Goal: Task Accomplishment & Management: Manage account settings

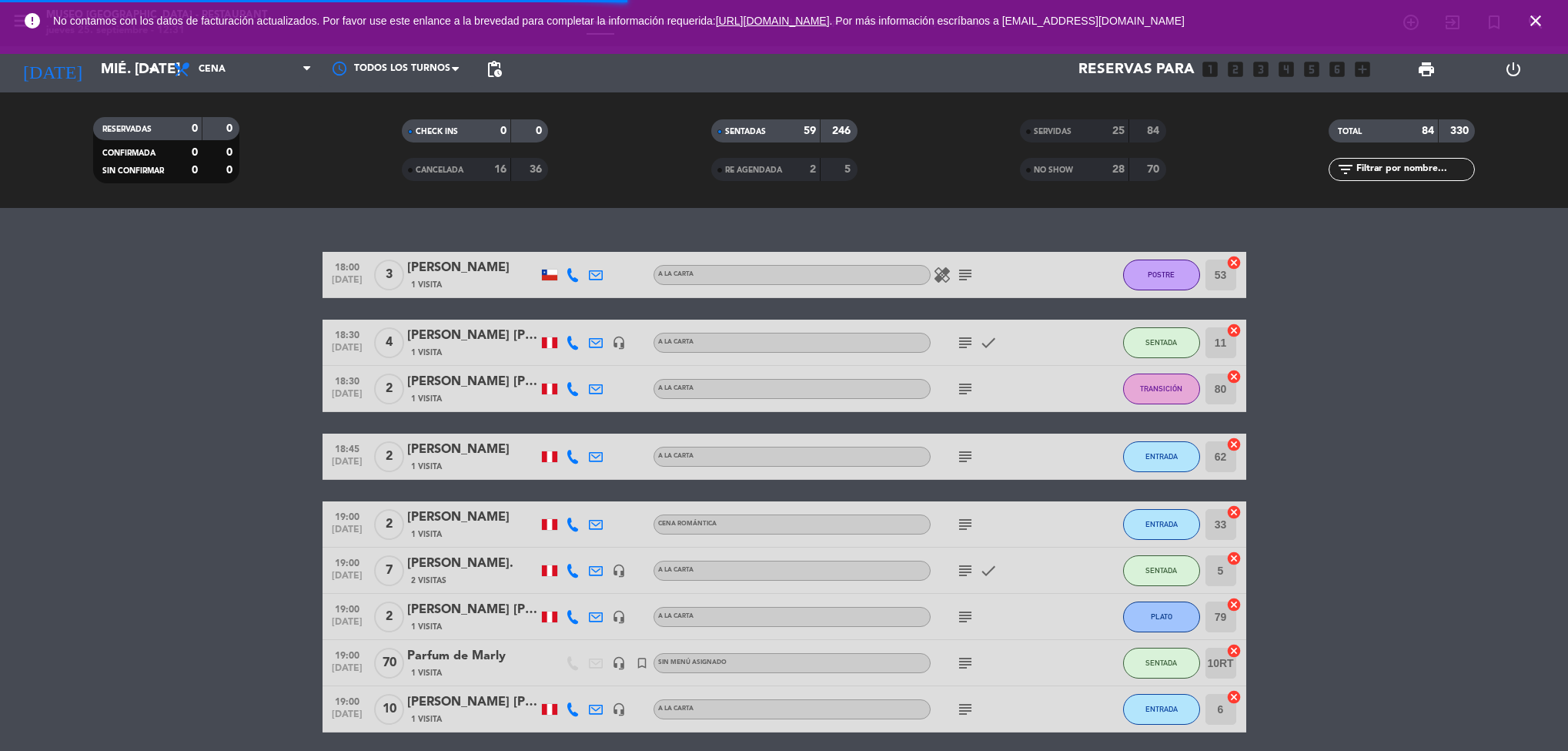
click at [1557, 25] on div "error No contamos con los datos de facturación actualizados. Por favor use este…" at bounding box center [784, 21] width 1568 height 42
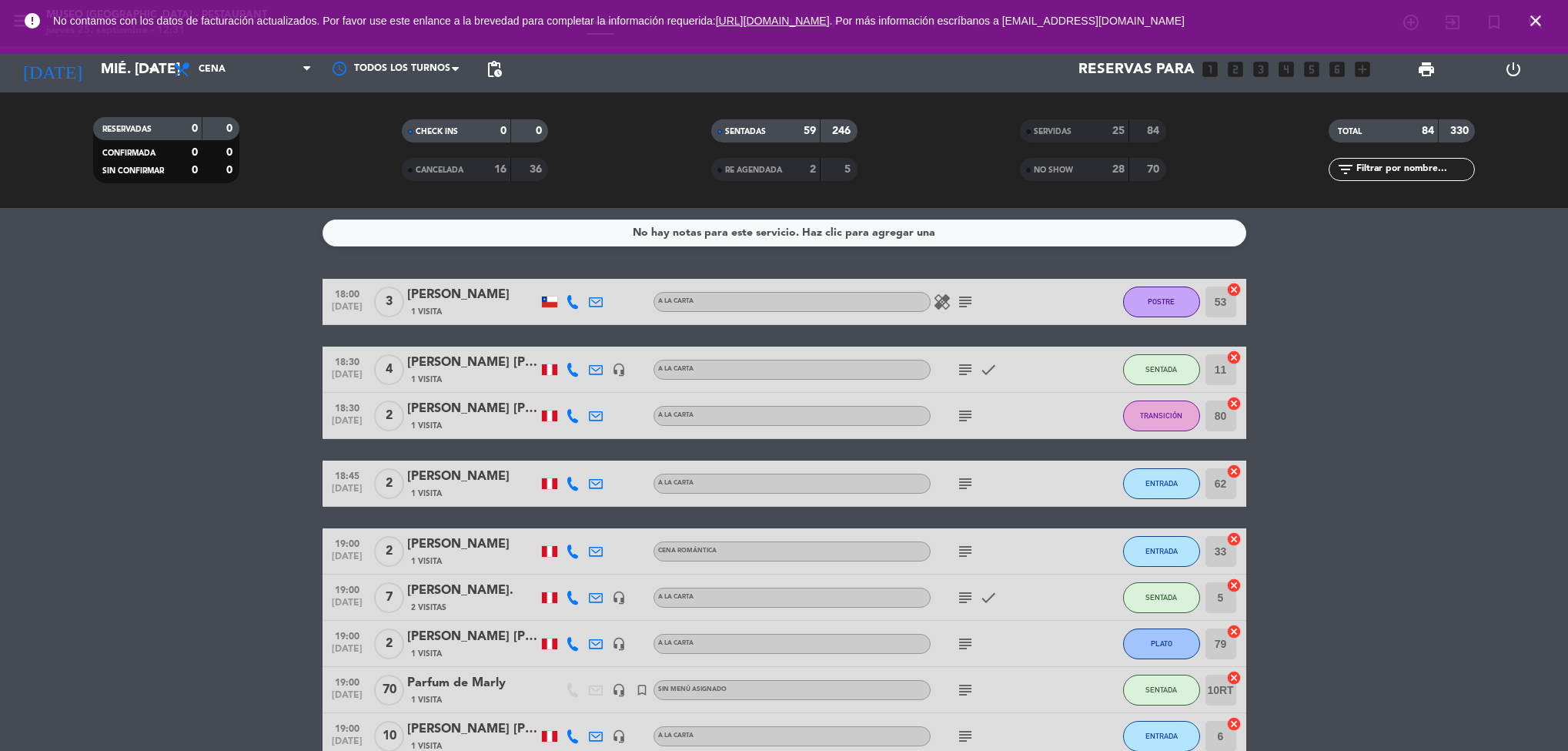
click at [1532, 18] on icon "close" at bounding box center [1536, 21] width 18 height 18
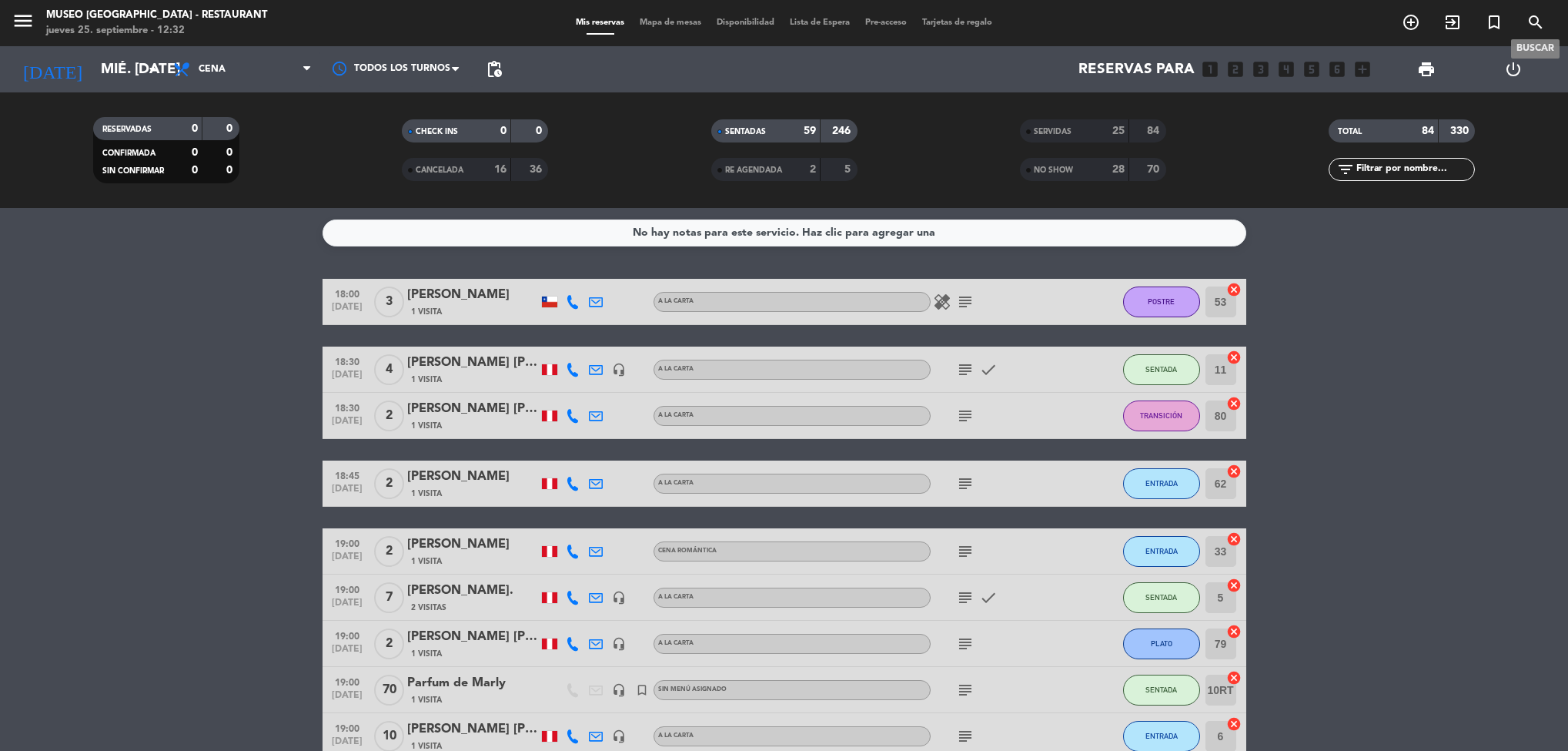
click at [668, 30] on div "menu [GEOGRAPHIC_DATA] - Restaurant jueves 25. septiembre - 12:32 Mis reservas …" at bounding box center [784, 23] width 1568 height 46
click at [678, 19] on span "Mapa de mesas" at bounding box center [670, 22] width 77 height 8
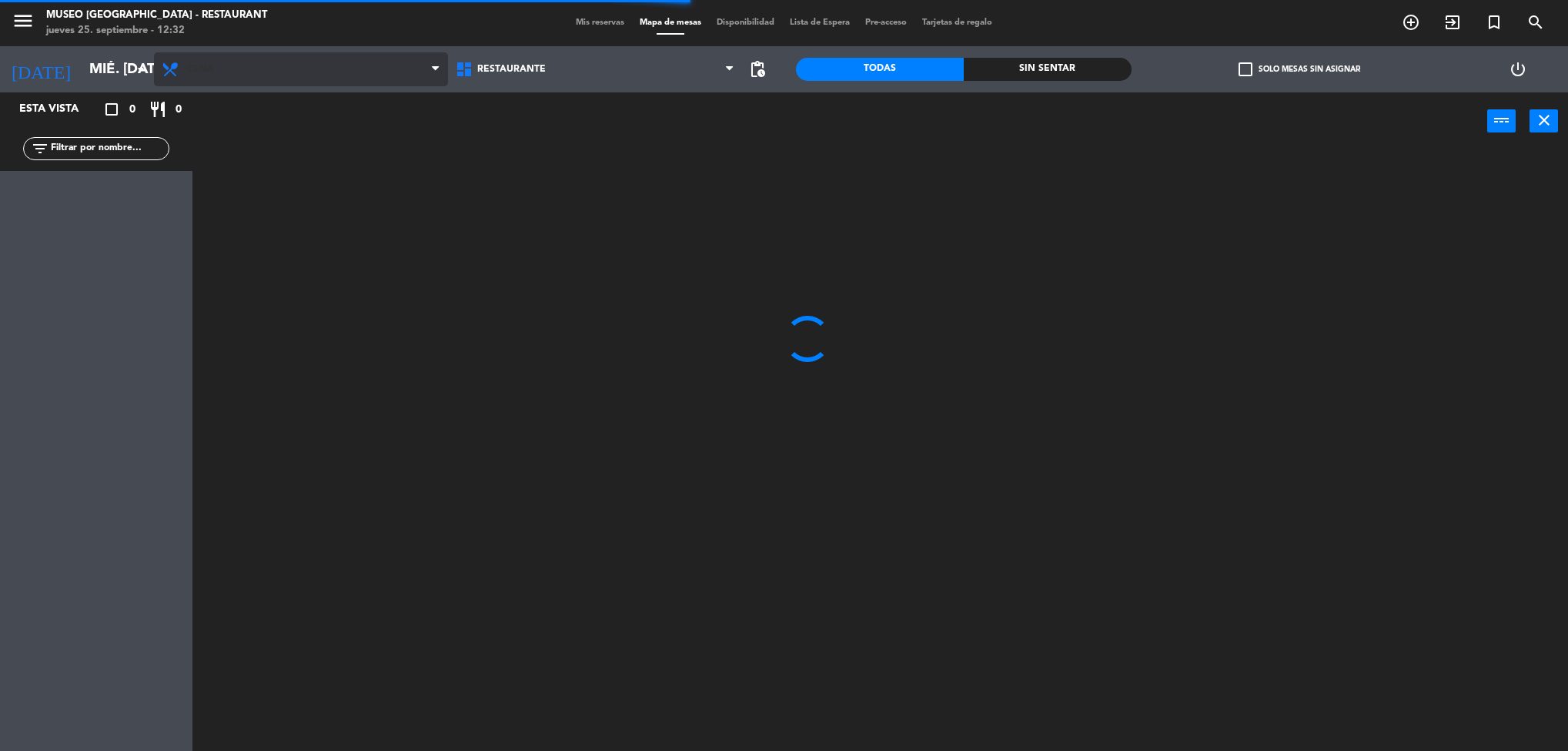
click at [319, 74] on span "Cena" at bounding box center [301, 69] width 294 height 34
click at [301, 135] on ng-component "menu [GEOGRAPHIC_DATA] - Restaurant jueves 25. septiembre - 12:32 Mis reservas …" at bounding box center [784, 378] width 1568 height 756
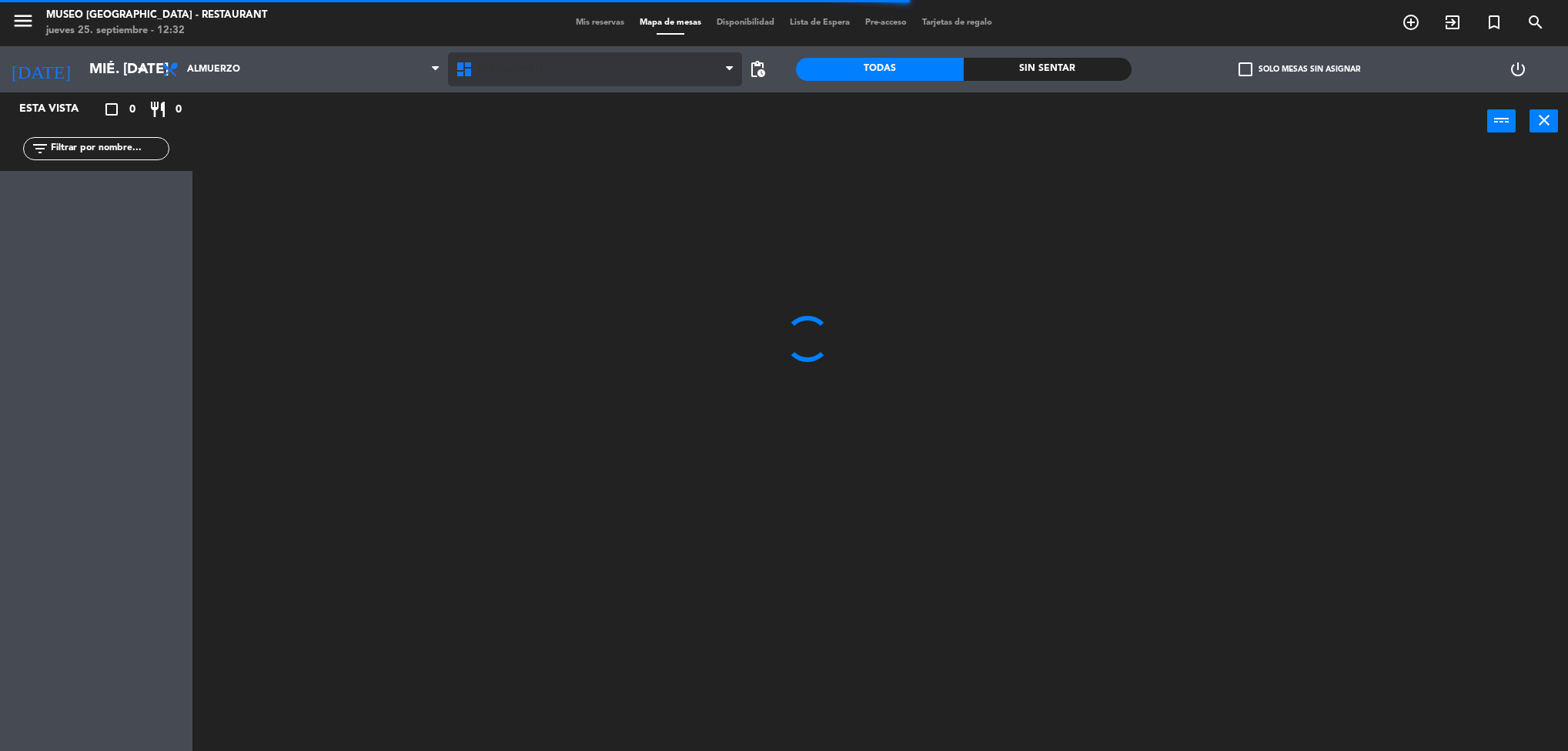
click at [573, 72] on span "Restaurante" at bounding box center [595, 69] width 294 height 34
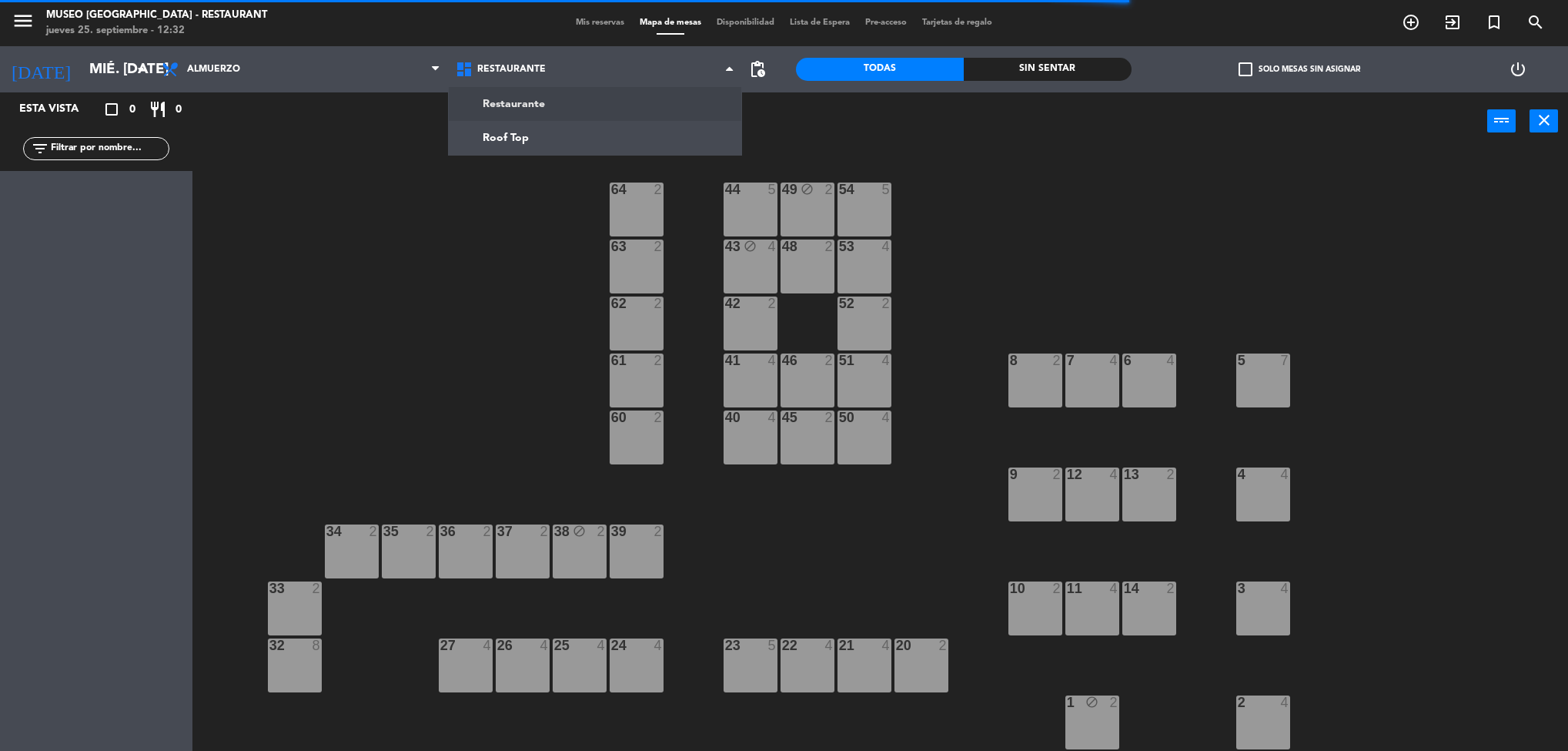
click at [543, 136] on ng-component "menu [GEOGRAPHIC_DATA] - Restaurant jueves 25. septiembre - 12:32 Mis reservas …" at bounding box center [784, 378] width 1568 height 756
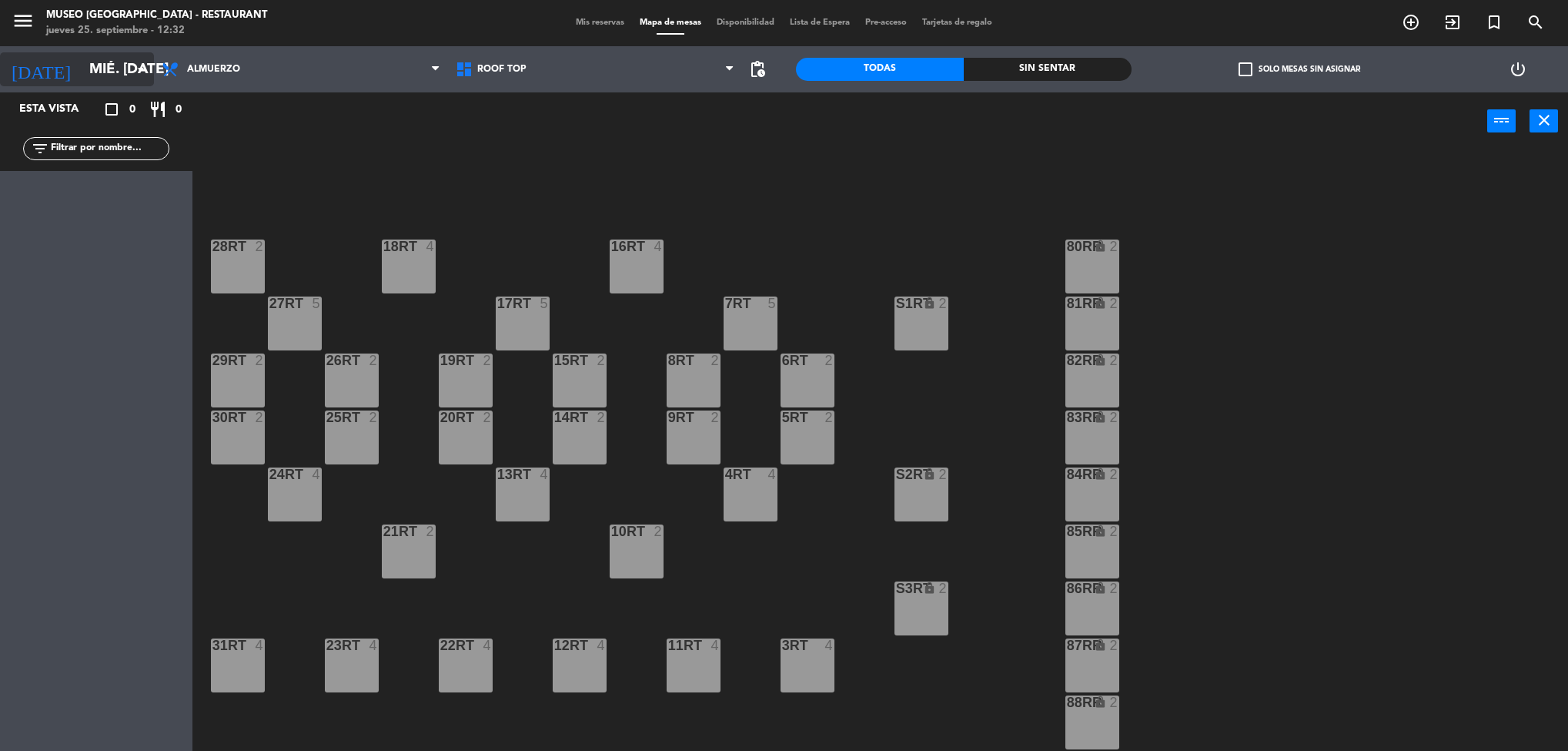
click at [126, 55] on input "mié. [DATE]" at bounding box center [174, 69] width 185 height 32
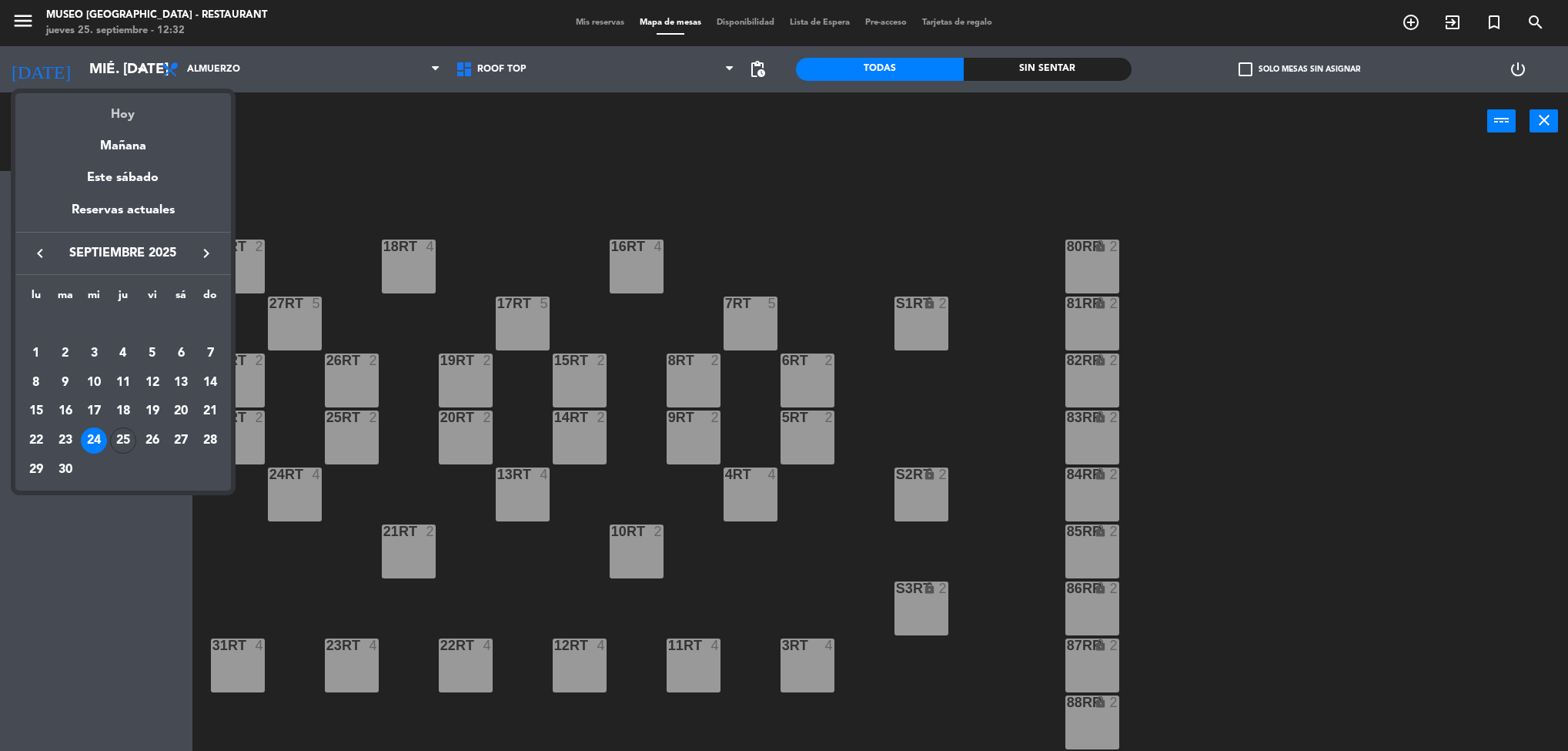
click at [132, 113] on div "Hoy" at bounding box center [123, 109] width 216 height 32
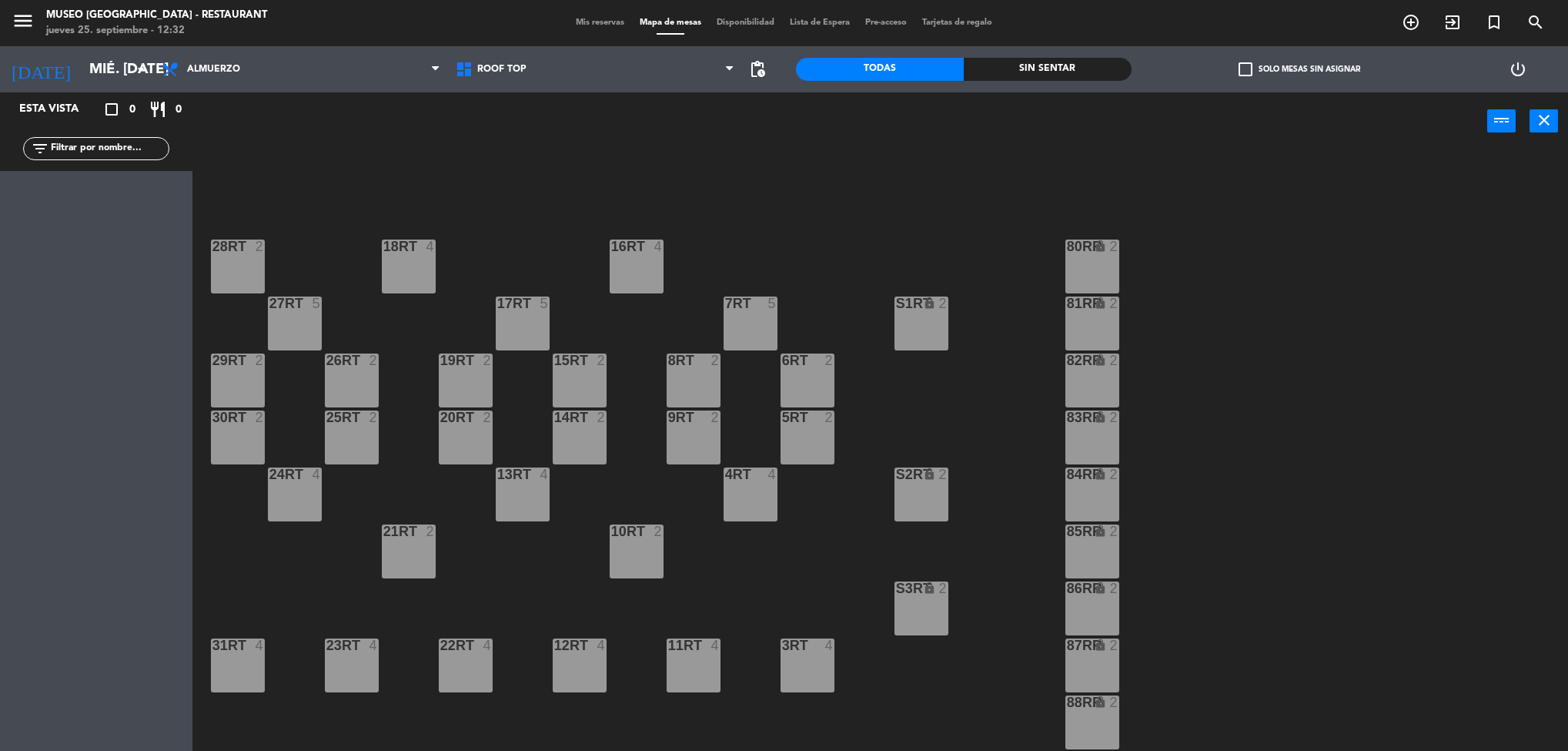
type input "[DEMOGRAPHIC_DATA] [DATE]"
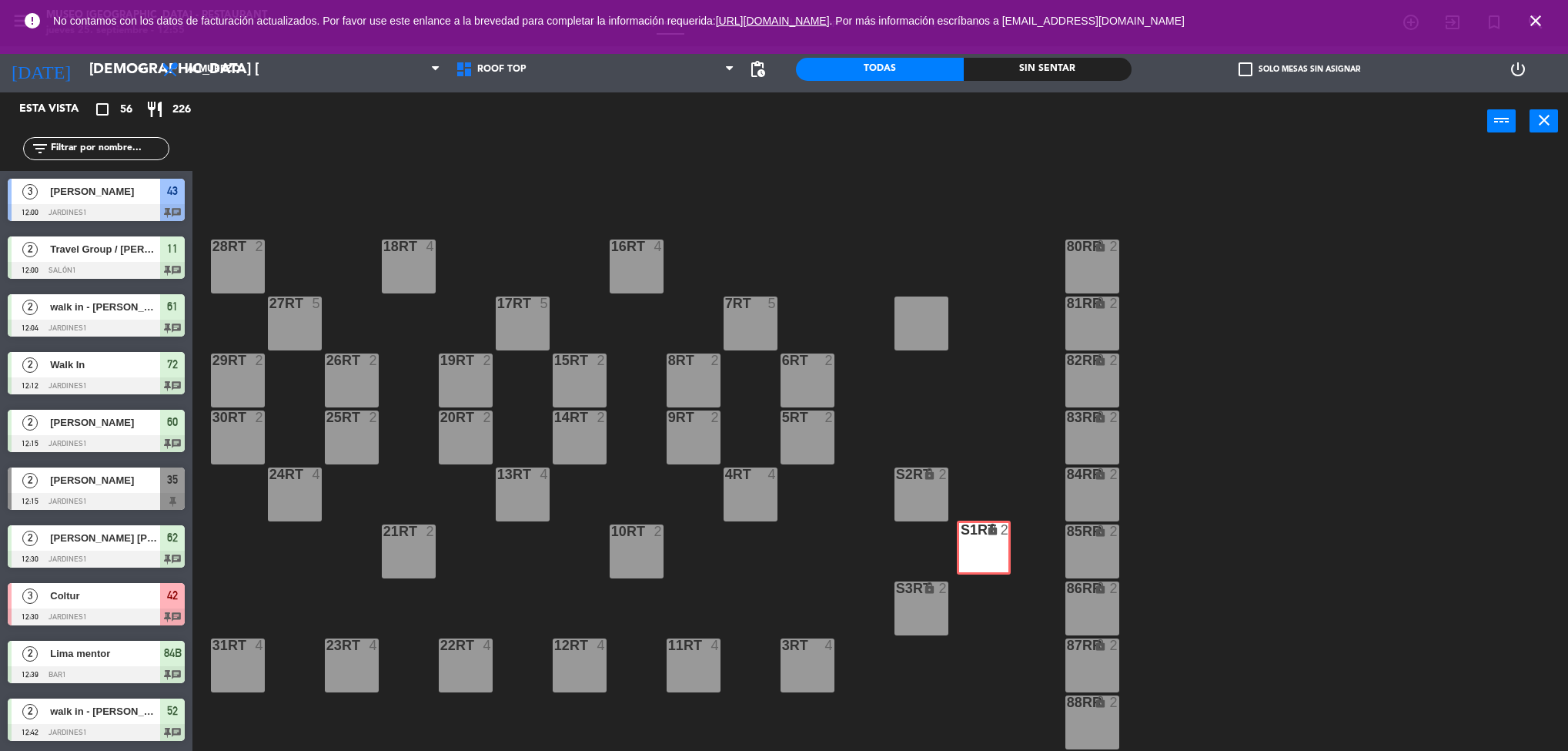
drag, startPoint x: 957, startPoint y: 476, endPoint x: 975, endPoint y: 573, distance: 98.7
click at [975, 573] on div "18RT 4 16RT 4 28RT 2 80RR lock 2 27RT 5 7RT 5 S1RT lock 2 S1RT lock 2 17RT 5 81…" at bounding box center [887, 455] width 1360 height 601
click at [1275, 498] on div "18RT 4 16RT 4 28RT 2 80RR lock 2 27RT 5 7RT 5 S1RT lock 2 17RT 5 81RR lock 2 29…" at bounding box center [887, 455] width 1360 height 601
drag, startPoint x: 627, startPoint y: 677, endPoint x: 631, endPoint y: 715, distance: 38.2
click at [631, 715] on div "18RT 4 16RT 4 16RT 4 28RT 2 80RR lock 2 27RT 5 7RT 5 S1RT lock 2 17RT 5 81RR lo…" at bounding box center [887, 455] width 1360 height 601
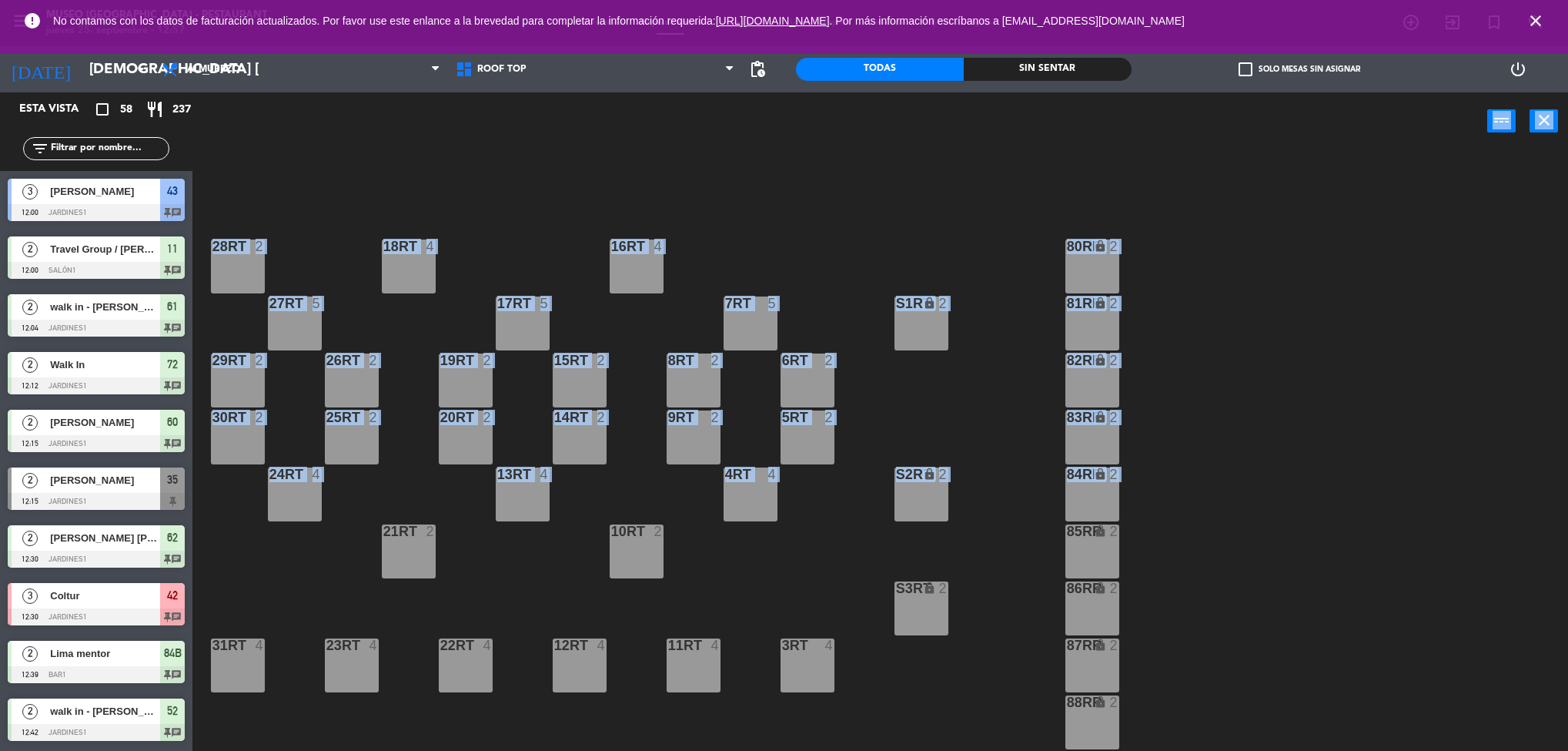
drag, startPoint x: 1255, startPoint y: 497, endPoint x: 1303, endPoint y: 97, distance: 402.9
click at [1303, 97] on div "power_input close 18RT 4 16RT 4 28RT 2 80RR lock 2 27RT 5 7RT 5 S1RT lock 2 17R…" at bounding box center [784, 423] width 1568 height 663
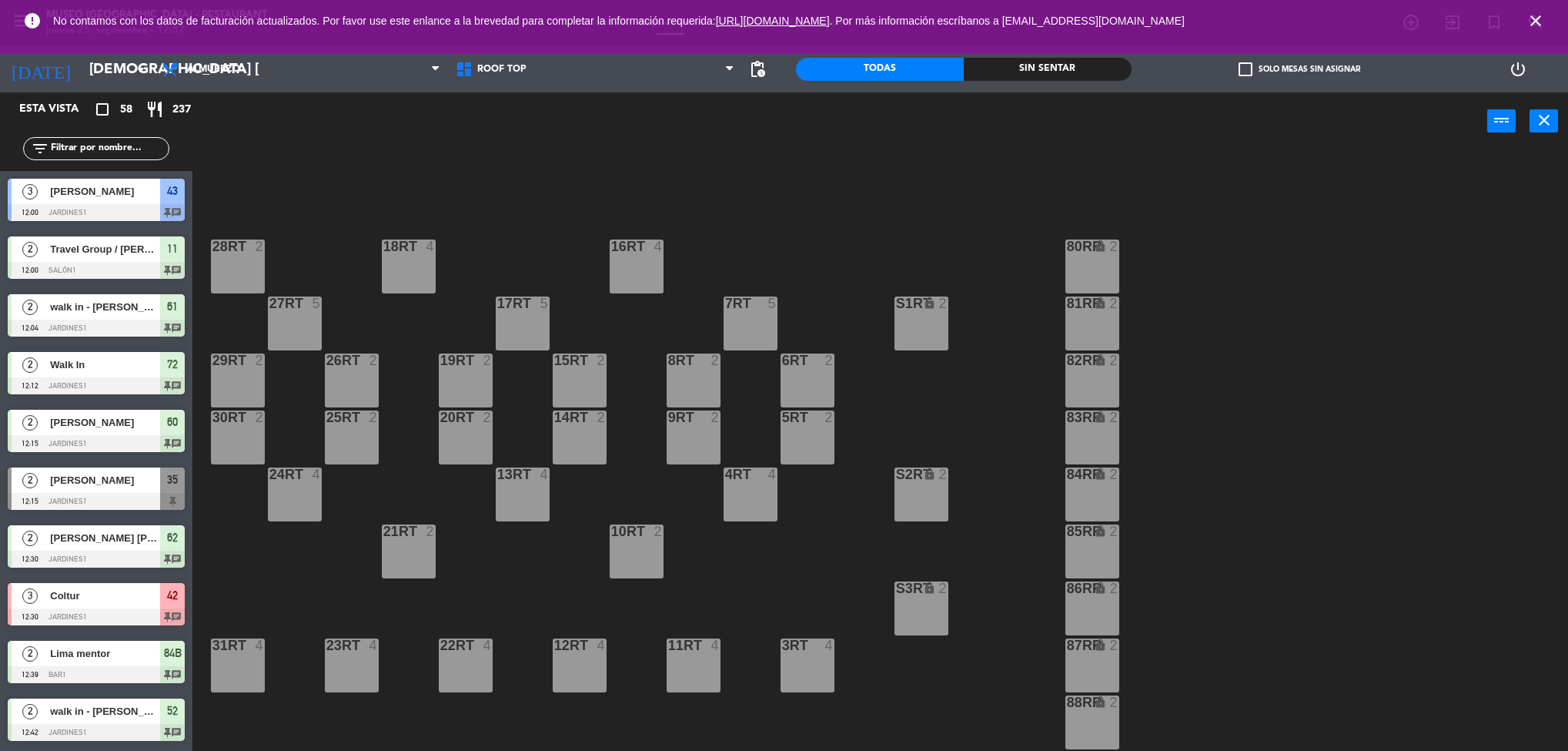
click at [548, 93] on div "power_input close" at bounding box center [840, 121] width 1295 height 59
click at [504, 81] on span "Roof Top" at bounding box center [595, 69] width 294 height 34
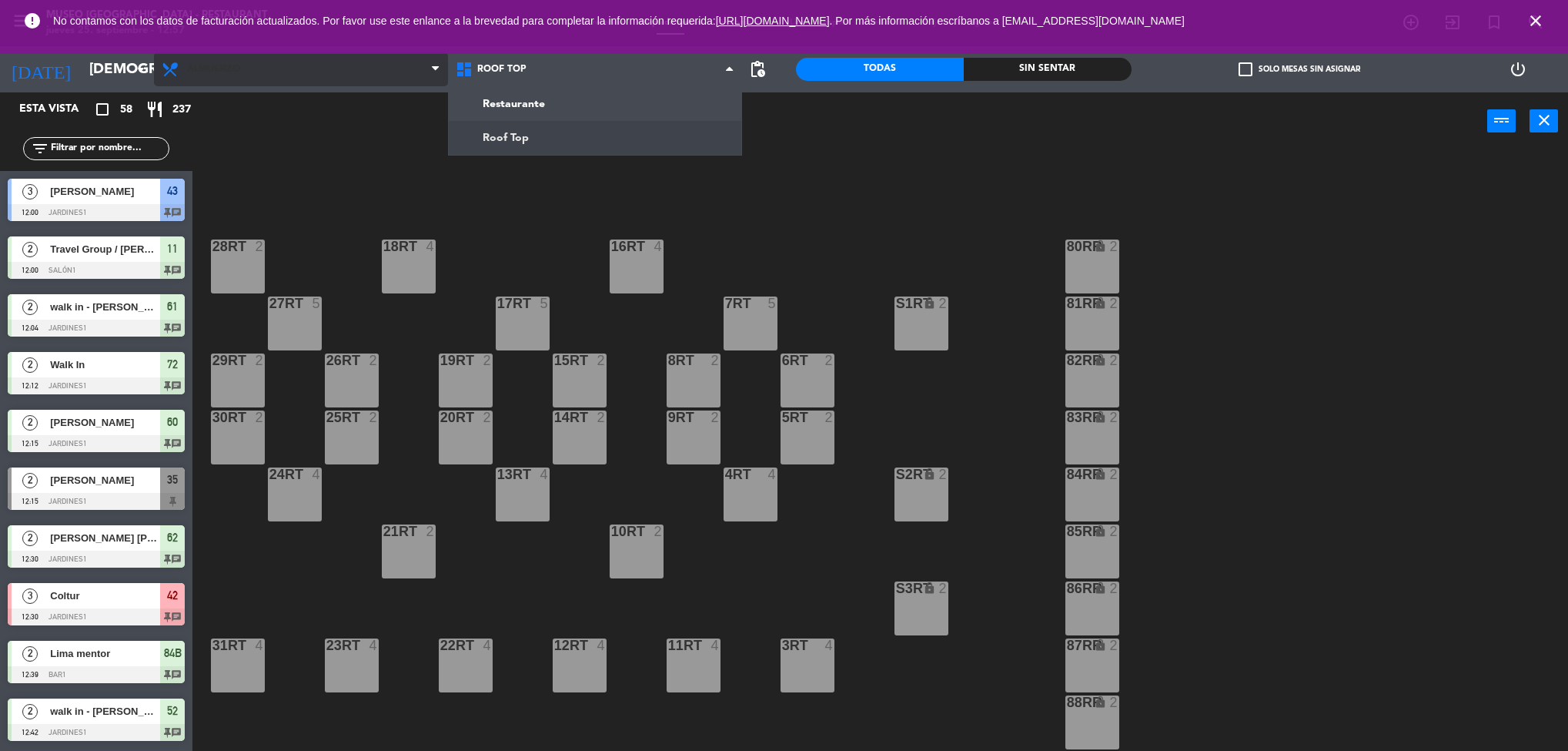
click at [220, 61] on span "Almuerzo" at bounding box center [301, 69] width 294 height 34
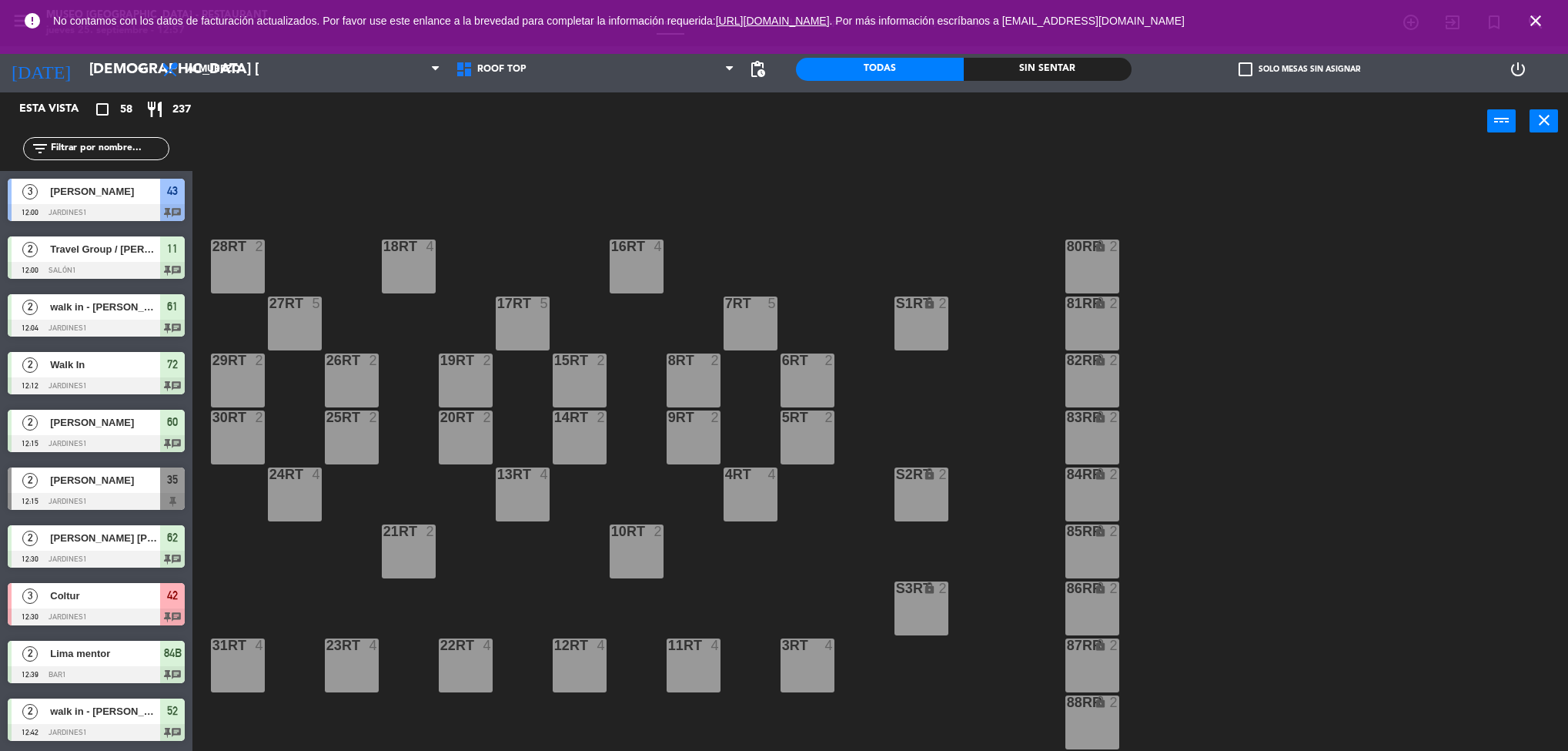
click at [257, 141] on ng-component "menu [GEOGRAPHIC_DATA] - Restaurant jueves 25. septiembre - 12:57 Mis reservas …" at bounding box center [784, 378] width 1568 height 756
click at [548, 79] on span "Roof Top" at bounding box center [595, 69] width 294 height 34
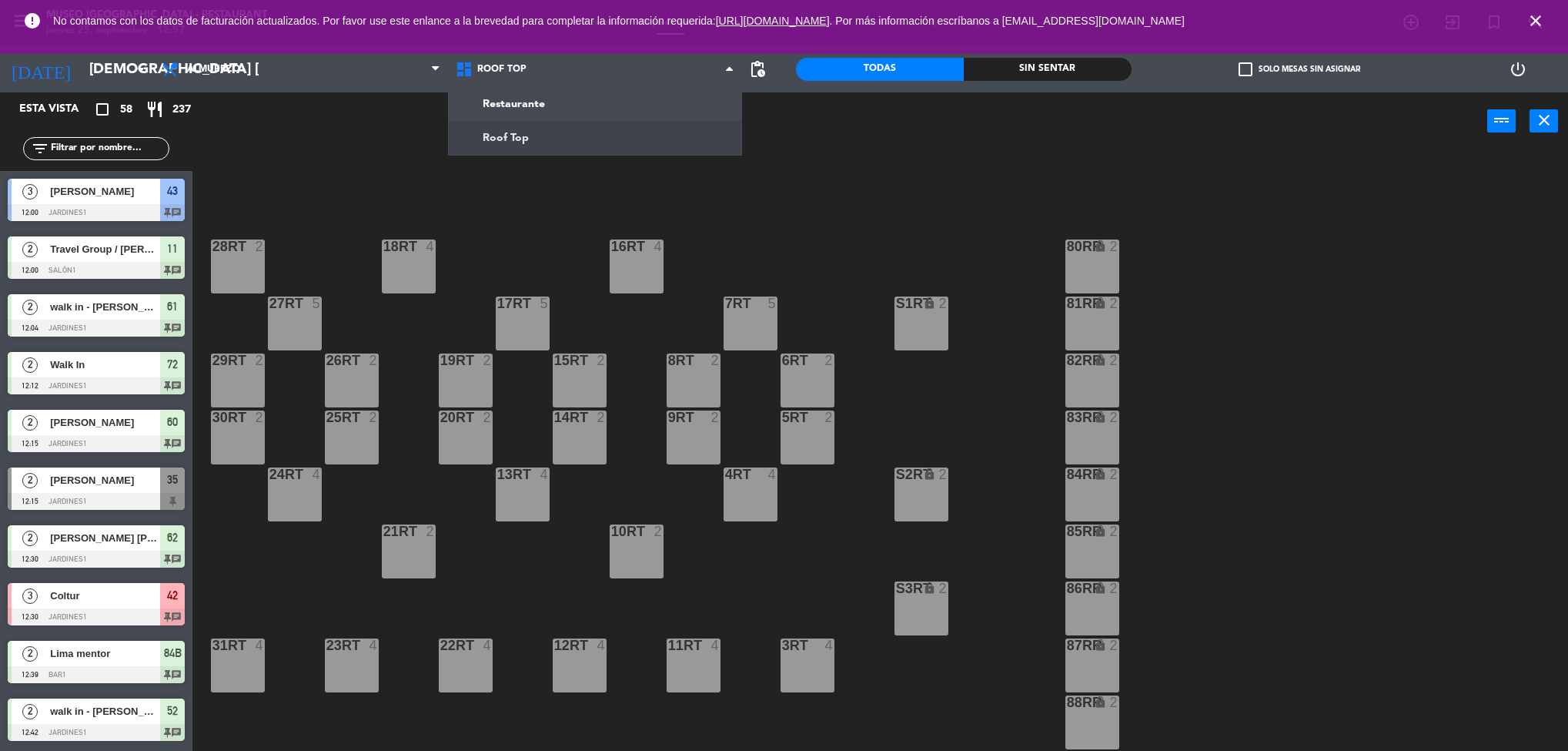
click at [513, 113] on ng-component "menu [GEOGRAPHIC_DATA] - Restaurant jueves 25. septiembre - 12:57 Mis reservas …" at bounding box center [784, 378] width 1568 height 756
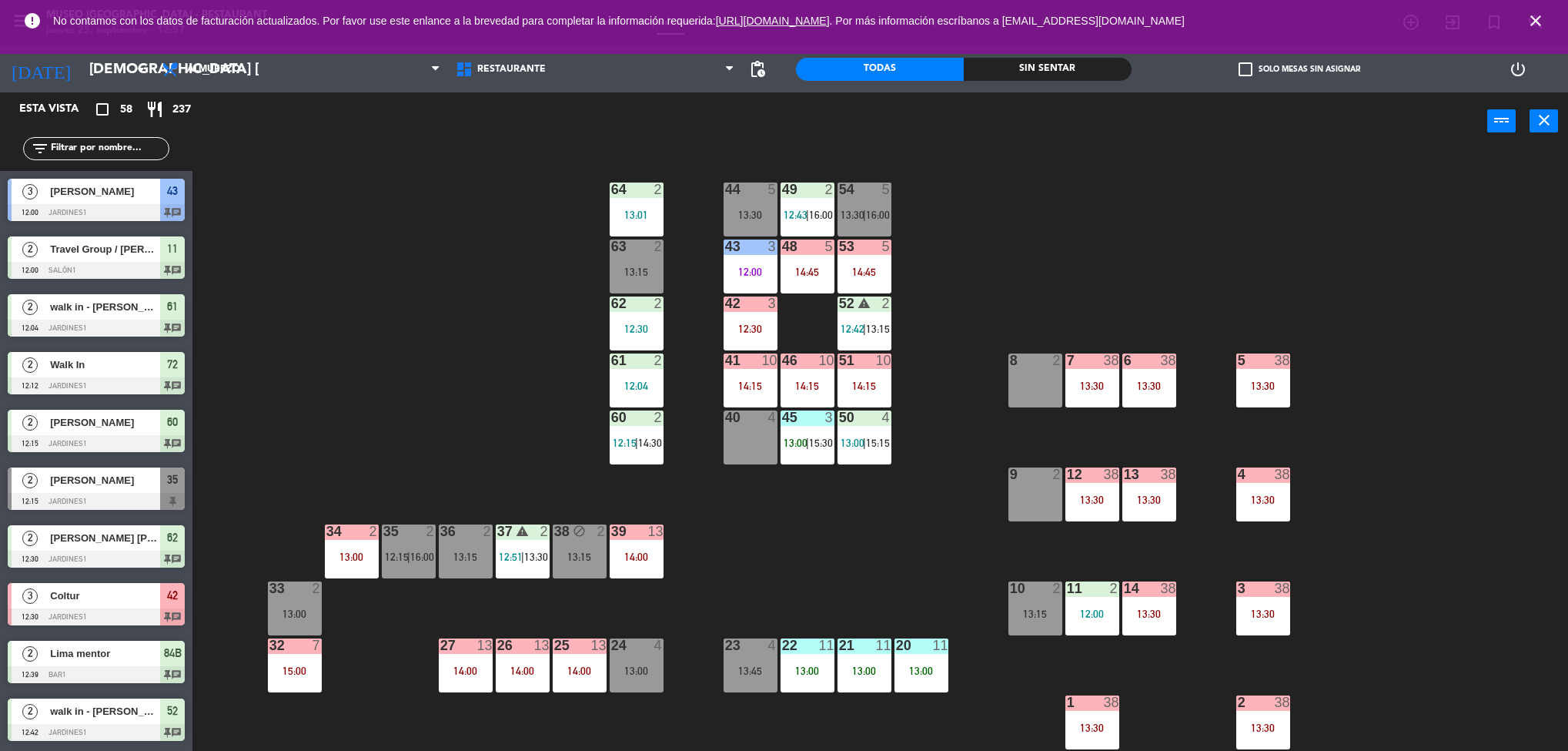
click at [817, 442] on span "15:30" at bounding box center [821, 443] width 24 height 12
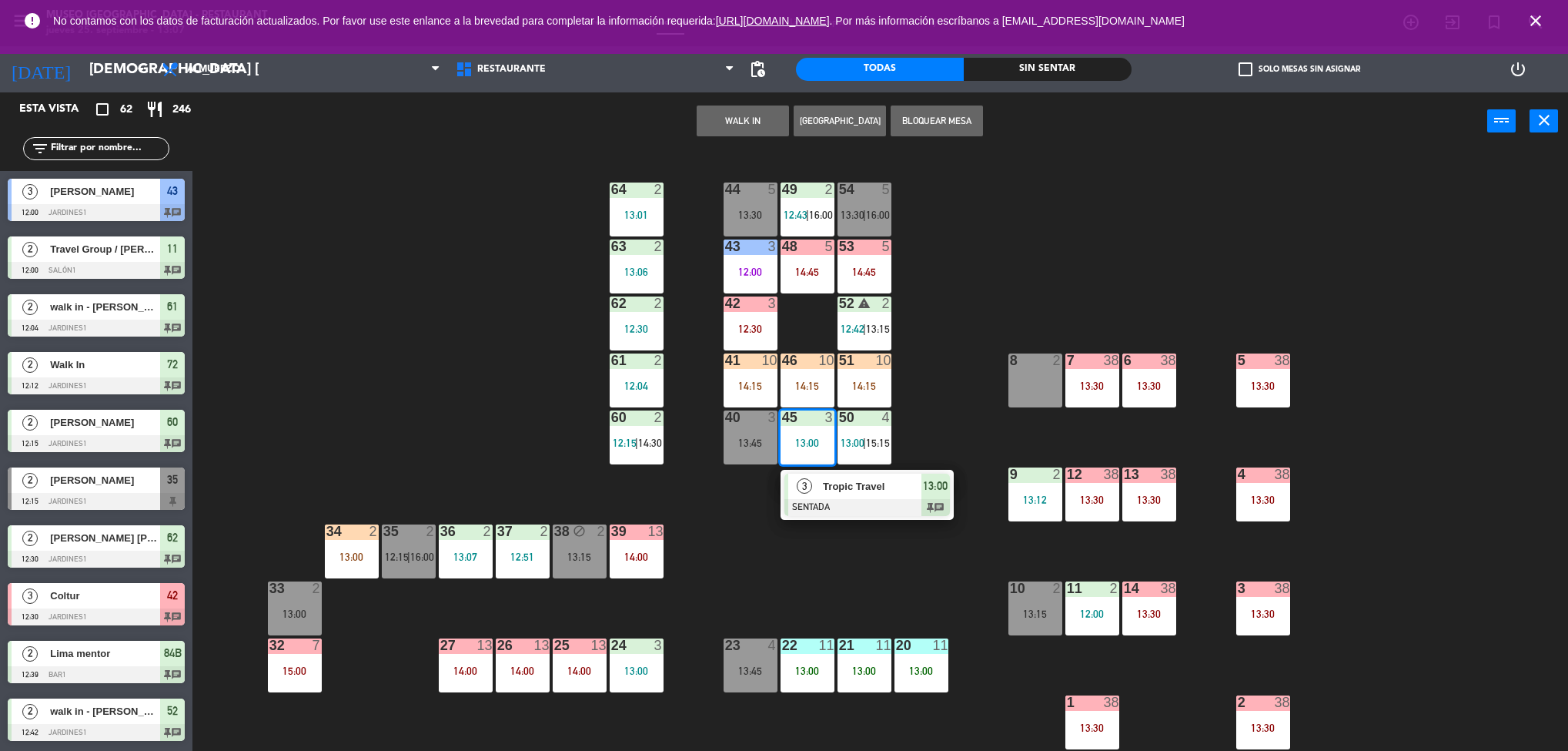
click at [959, 368] on div "44 5 13:30 49 2 12:43 | 16:00 54 5 13:30 | 16:00 64 2 13:01 48 5 14:45 53 5 14:…" at bounding box center [887, 455] width 1360 height 601
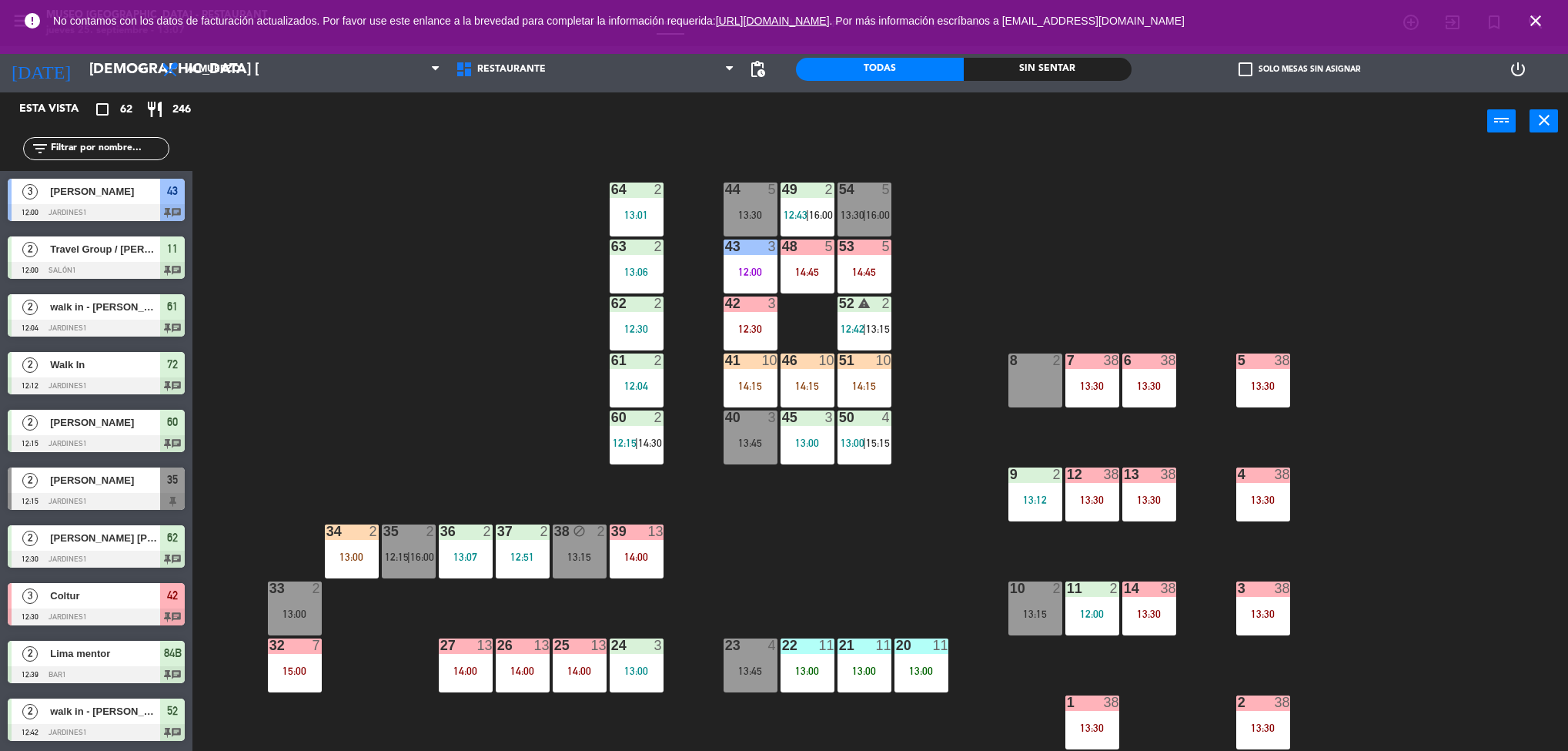
click at [1414, 438] on div "44 5 13:30 49 2 12:43 | 16:00 54 5 13:30 | 16:00 64 2 13:01 48 5 14:45 53 5 14:…" at bounding box center [887, 455] width 1360 height 601
click at [1051, 498] on div "13:12" at bounding box center [1035, 500] width 54 height 11
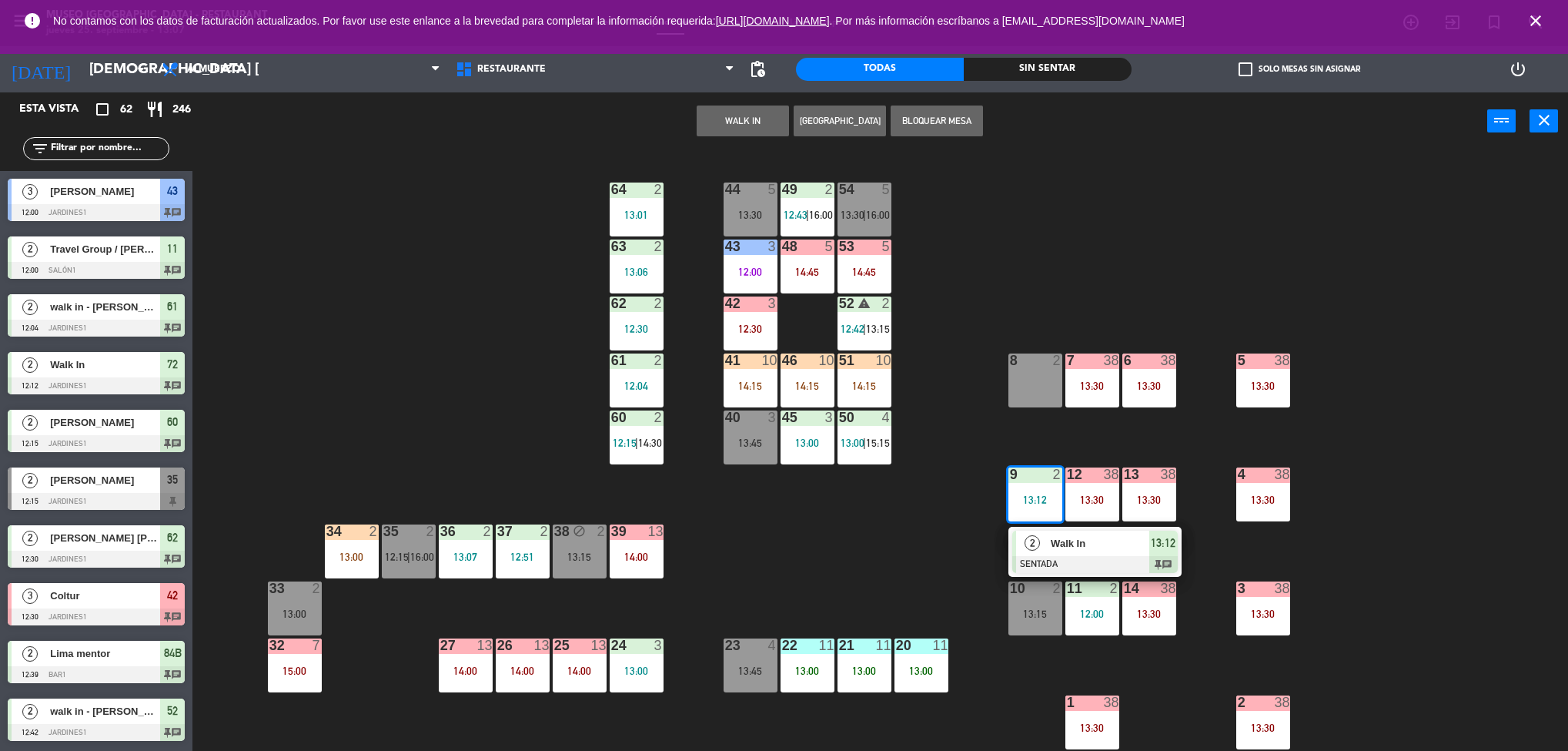
click at [884, 573] on div "44 5 13:30 49 2 12:43 | 16:00 54 5 13:30 | 16:00 64 2 13:01 48 5 14:45 53 5 14:…" at bounding box center [887, 455] width 1360 height 601
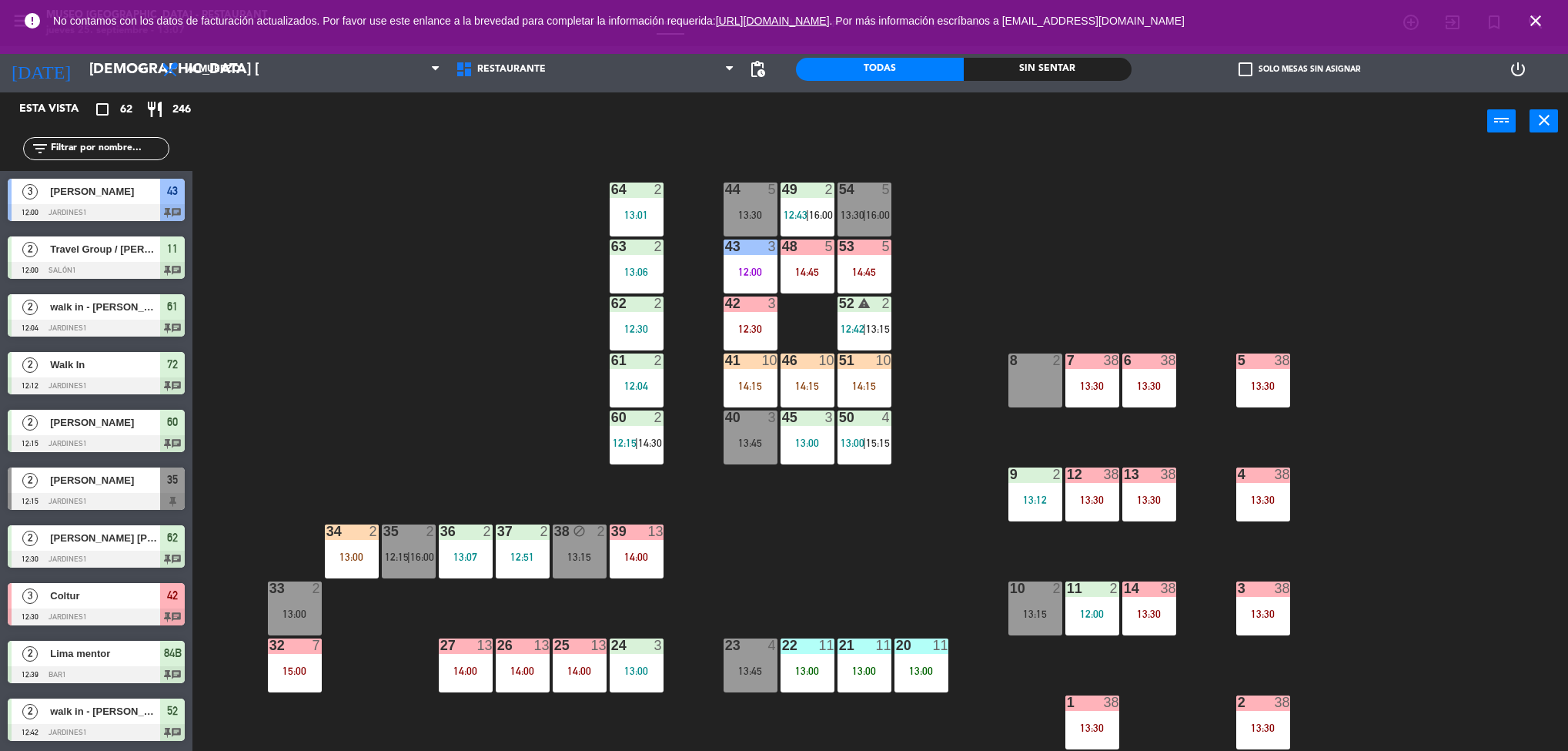
click at [1093, 618] on div "11 2 12:00" at bounding box center [1092, 609] width 54 height 54
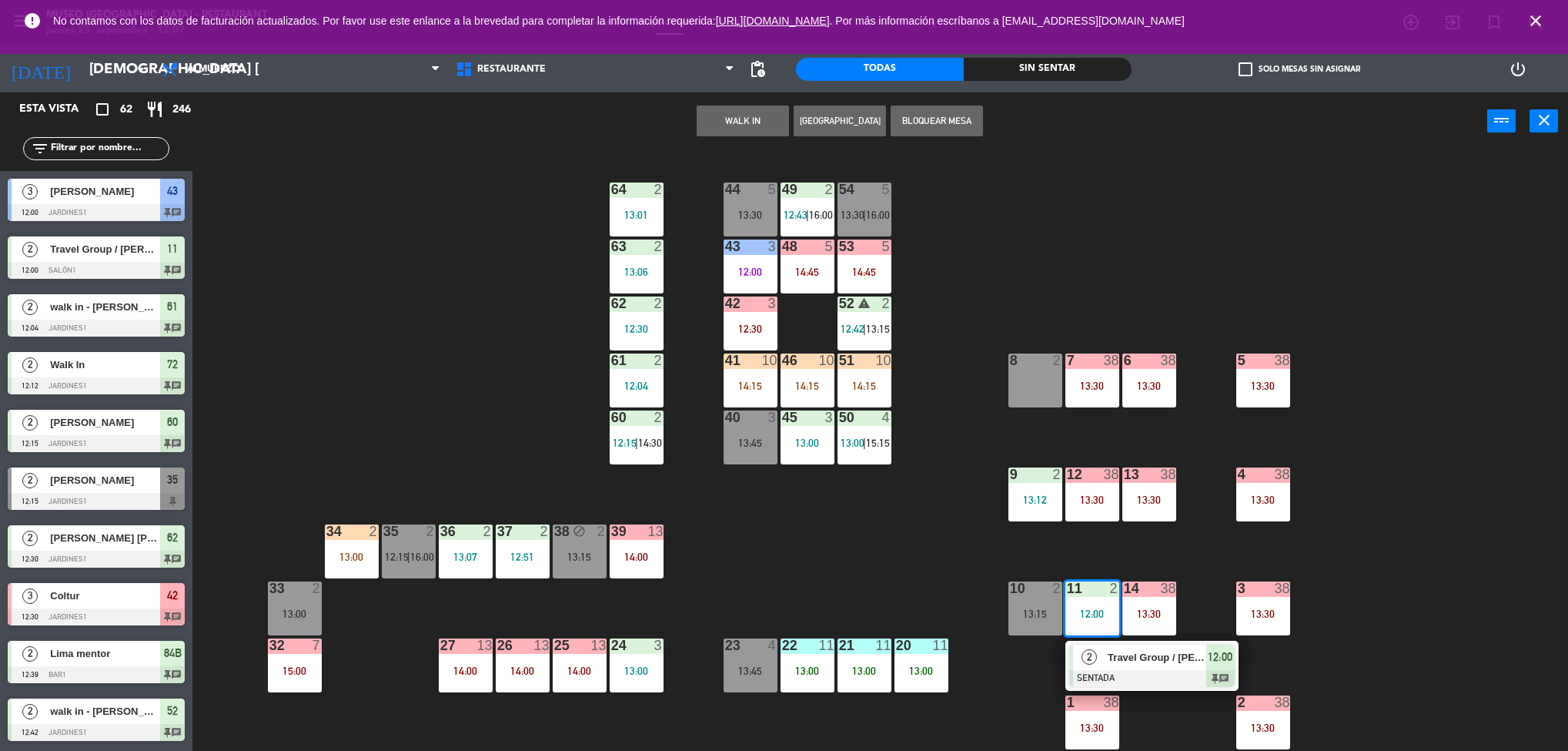
click at [1168, 655] on div "2 Travel Group / [PERSON_NAME] X 2 SENTADA 12:00 chat" at bounding box center [1152, 666] width 196 height 50
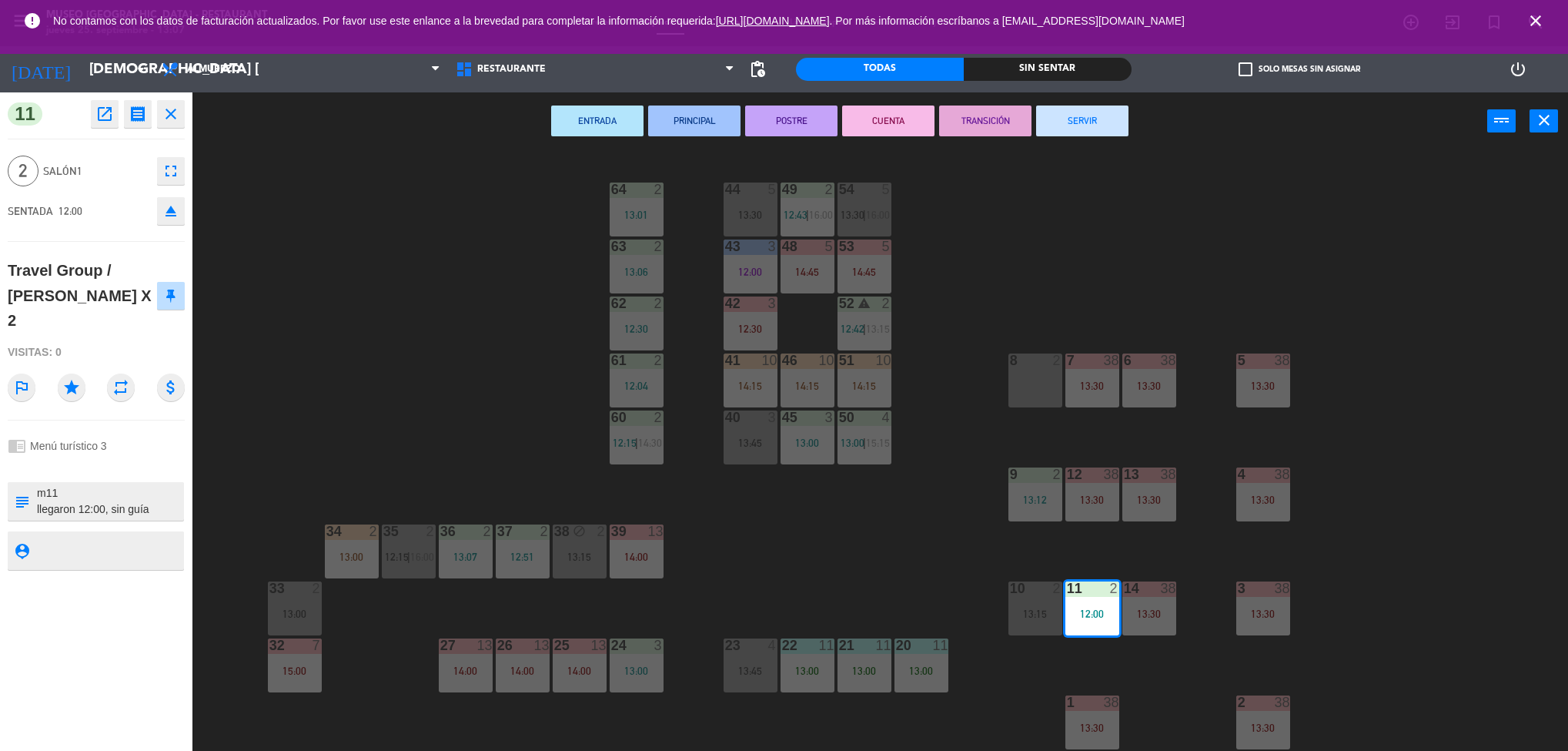
click at [1440, 468] on div "44 5 13:30 49 2 12:43 | 16:00 54 5 13:30 | 16:00 64 2 13:01 48 5 14:45 53 5 14:…" at bounding box center [887, 455] width 1360 height 601
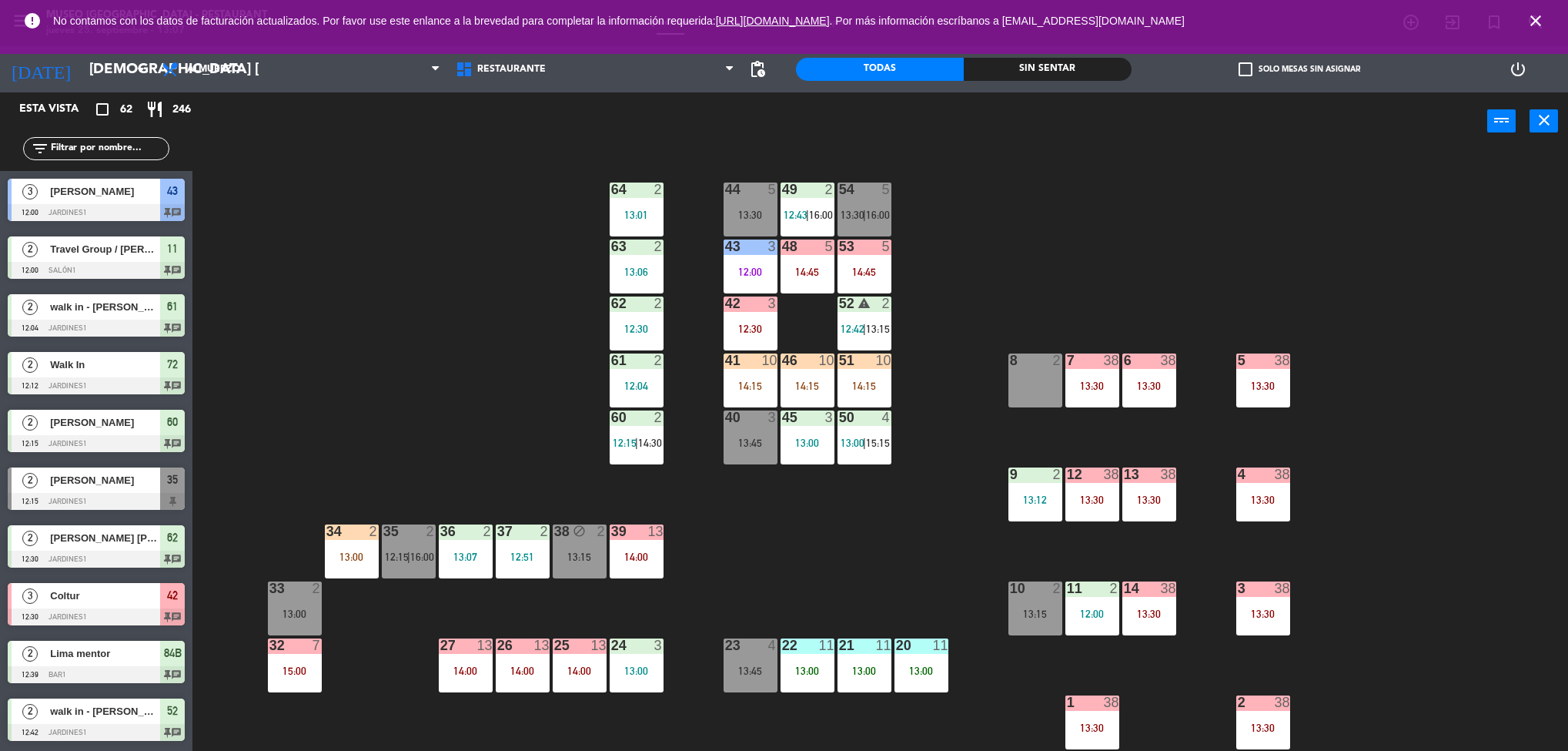
click at [1277, 389] on div "5 38 13:30" at bounding box center [1263, 381] width 54 height 54
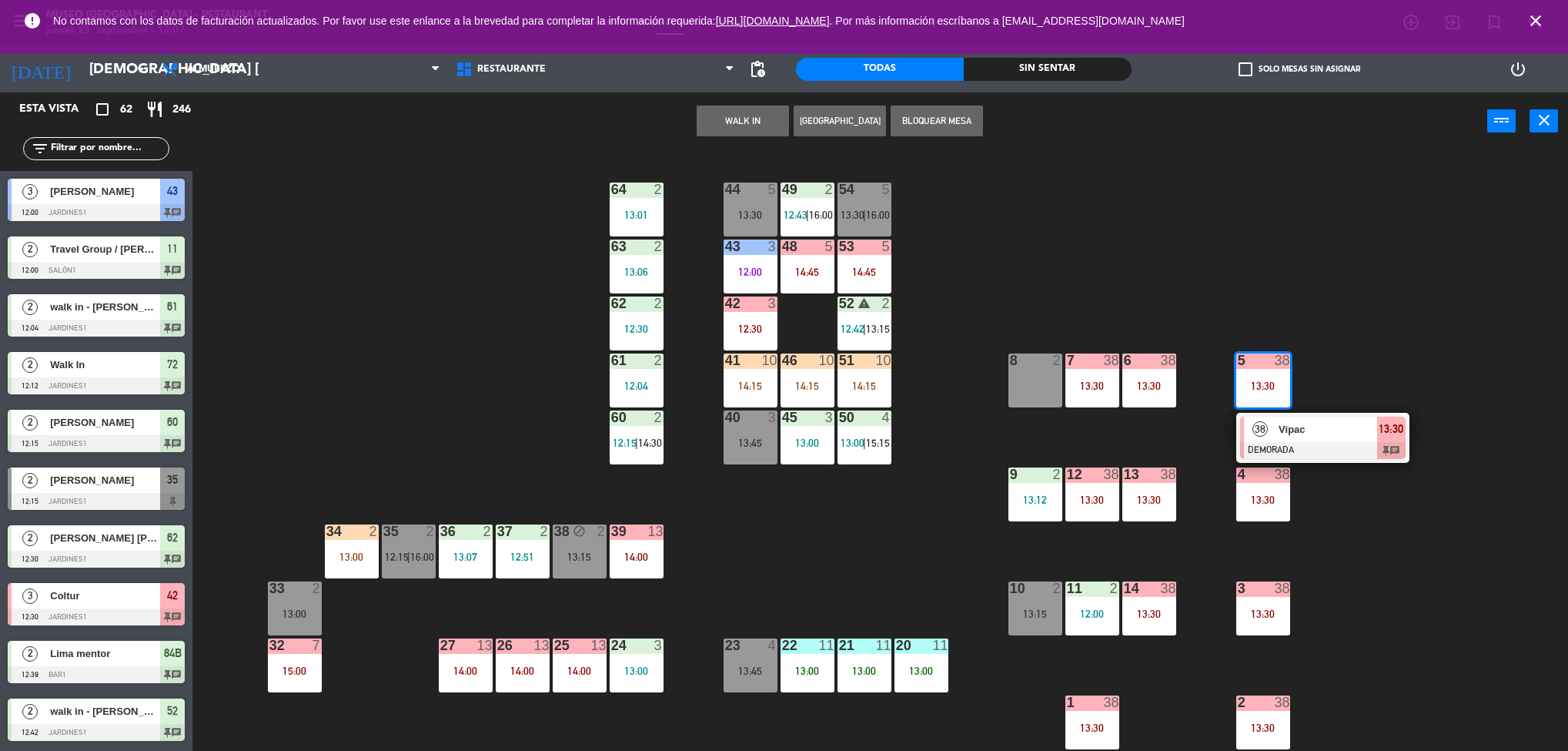
click at [1339, 418] on div "38 Vipac DEMORADA 13:30 chat" at bounding box center [1323, 438] width 196 height 50
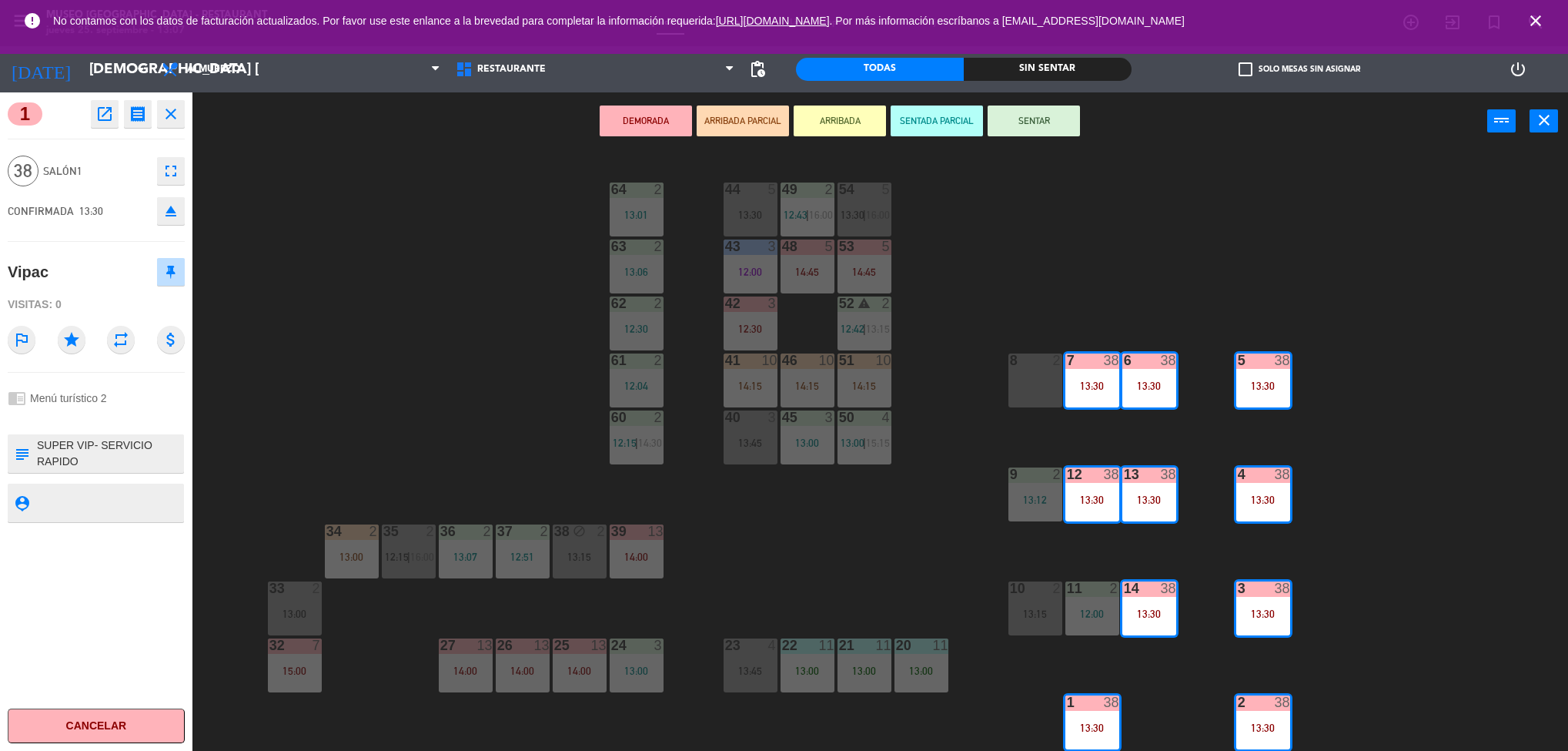
click at [89, 129] on div "1 open_in_new receipt 1:30 PM jue., [DATE] personas Vipac Mesa 1+2+3+4+5+6+7+12…" at bounding box center [96, 421] width 193 height 659
click at [99, 116] on icon "open_in_new" at bounding box center [105, 114] width 18 height 18
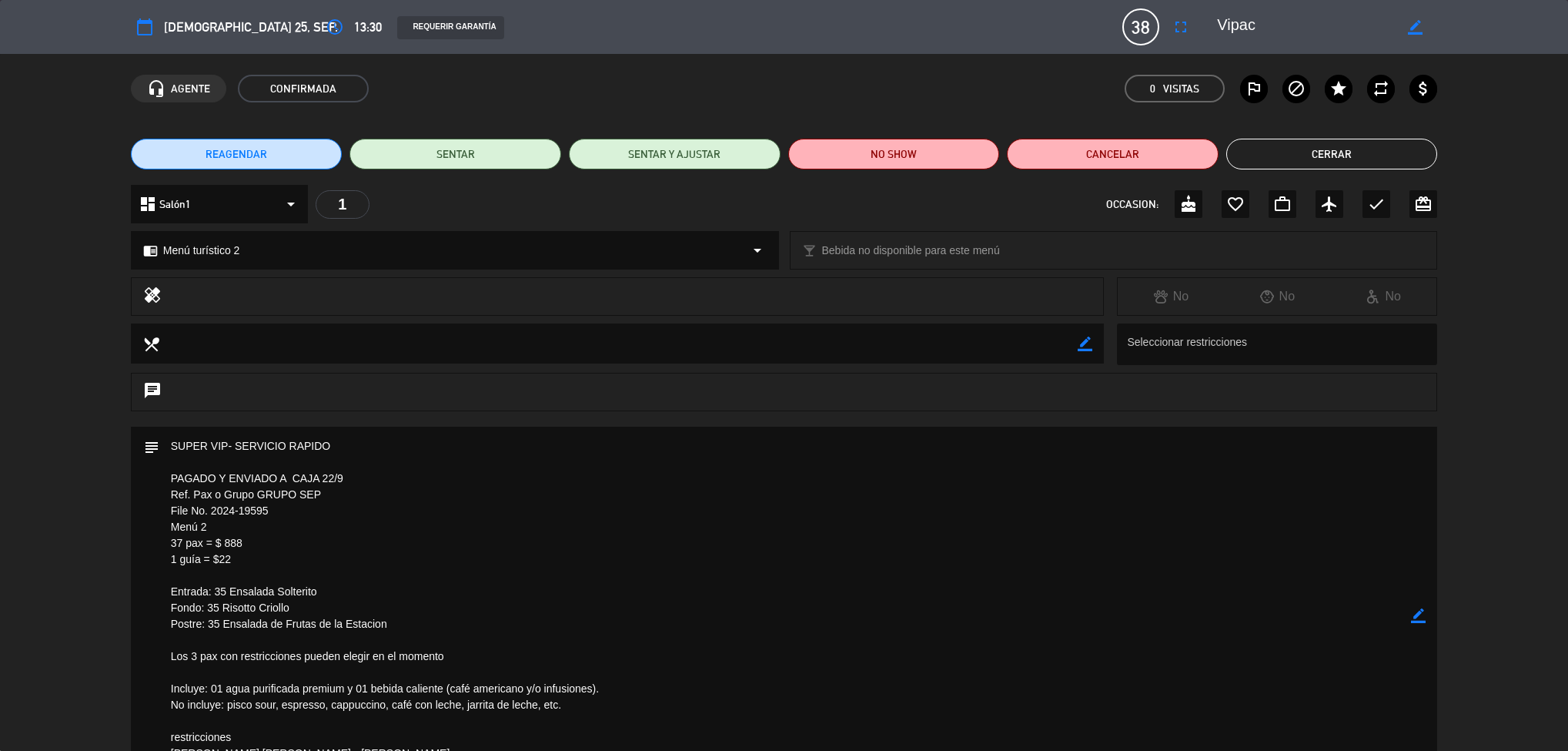
scroll to position [248, 0]
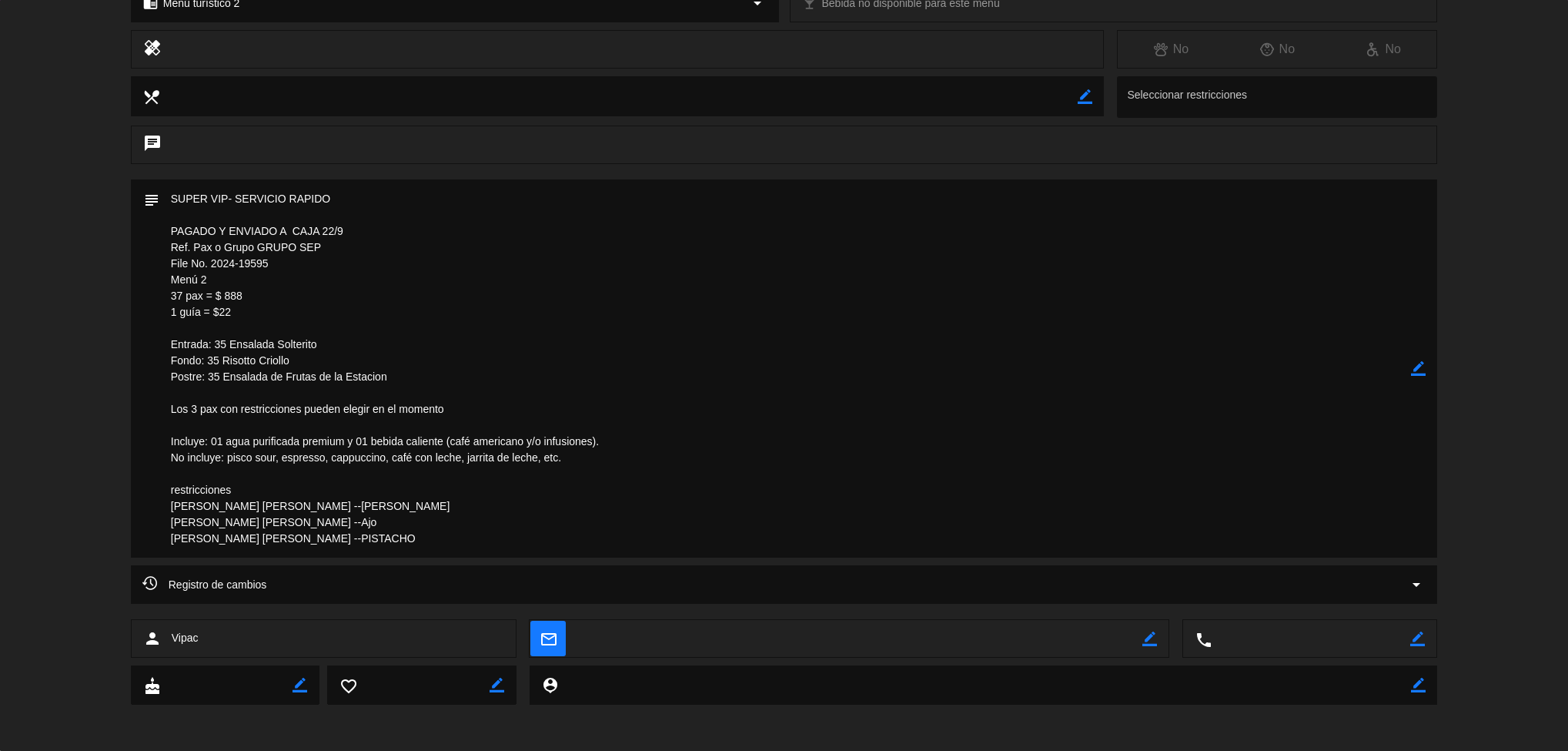
click at [1020, 750] on html "close × Museo Larco Café - Restaurant × chrome_reader_mode Listado de Reservas …" at bounding box center [784, 375] width 1568 height 751
click at [1205, 520] on textarea at bounding box center [784, 368] width 1252 height 378
click at [1109, 512] on textarea at bounding box center [784, 368] width 1252 height 378
click at [1101, 382] on textarea at bounding box center [784, 368] width 1252 height 378
drag, startPoint x: 1049, startPoint y: 634, endPoint x: 1025, endPoint y: 700, distance: 70.2
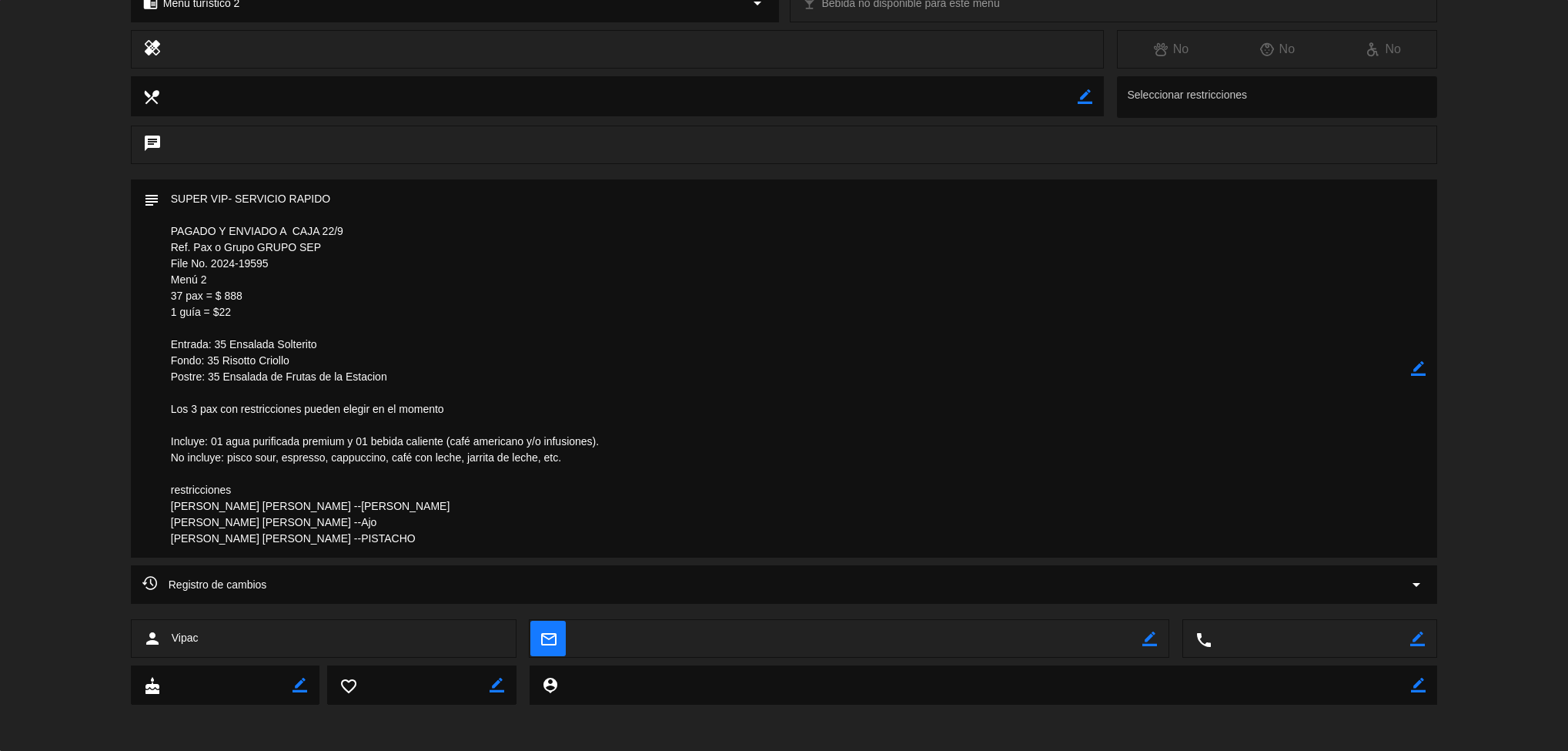
click at [1025, 700] on div "calendar_today [DEMOGRAPHIC_DATA] 25, sep. access_time 13:30 REQUERIR GARANTÍA …" at bounding box center [784, 375] width 1568 height 751
click at [1247, 576] on div "Registro de cambios arrow_drop_down" at bounding box center [784, 584] width 1284 height 18
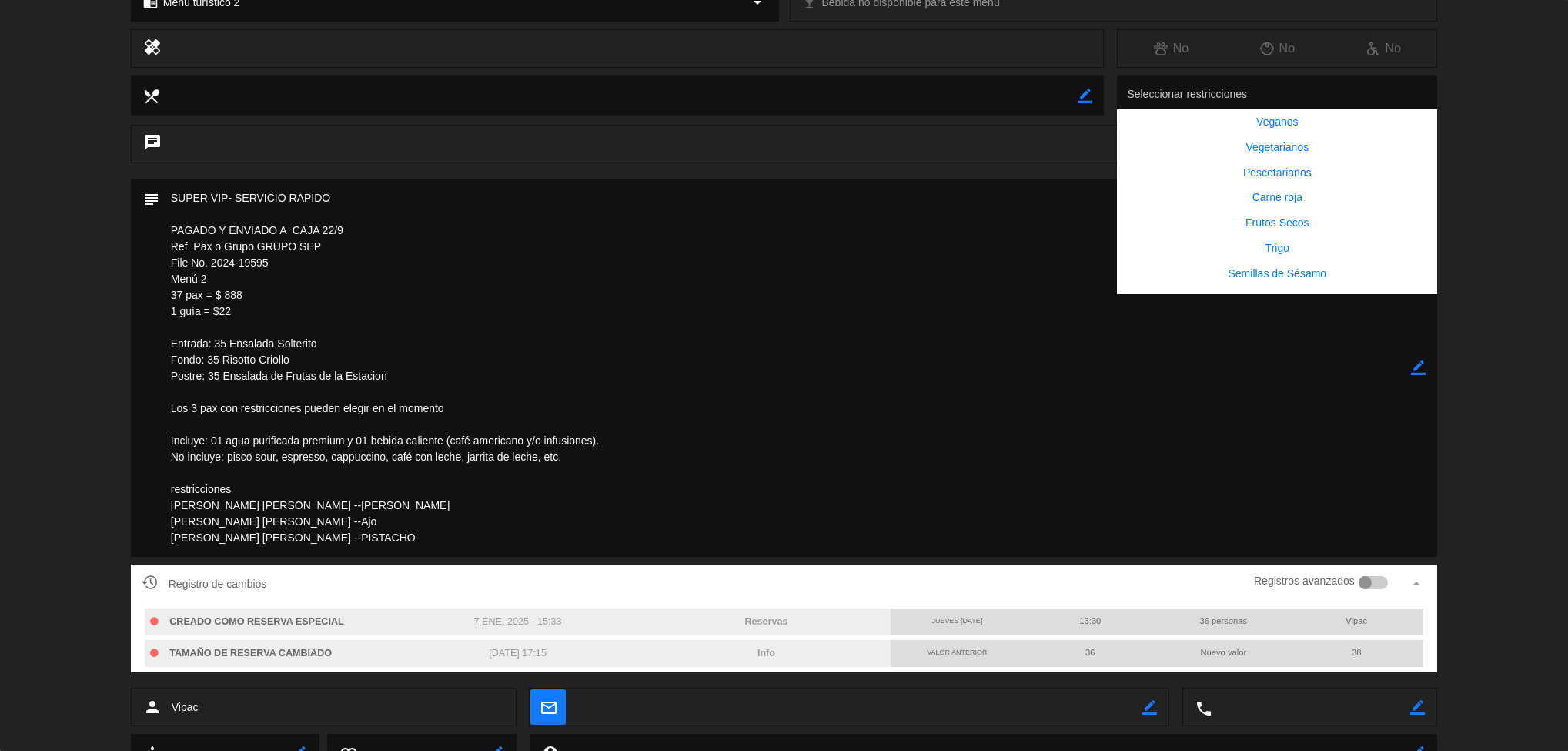
drag, startPoint x: 1369, startPoint y: -46, endPoint x: 1370, endPoint y: -60, distance: 14.0
click at [1370, 0] on html "close × Museo Larco Café - Restaurant × chrome_reader_mode Listado de Reservas …" at bounding box center [784, 375] width 1568 height 751
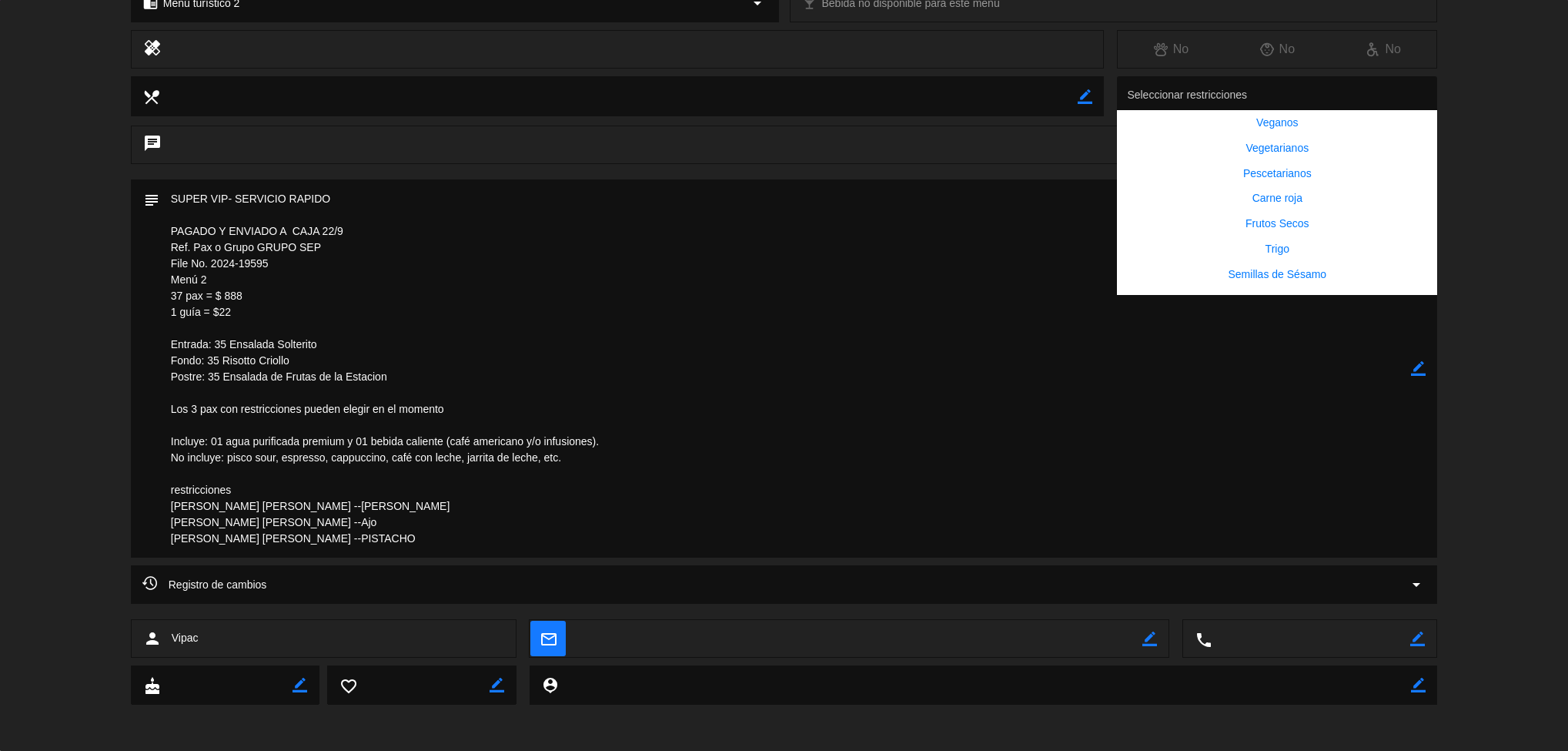
click at [1017, 349] on textarea at bounding box center [784, 368] width 1252 height 378
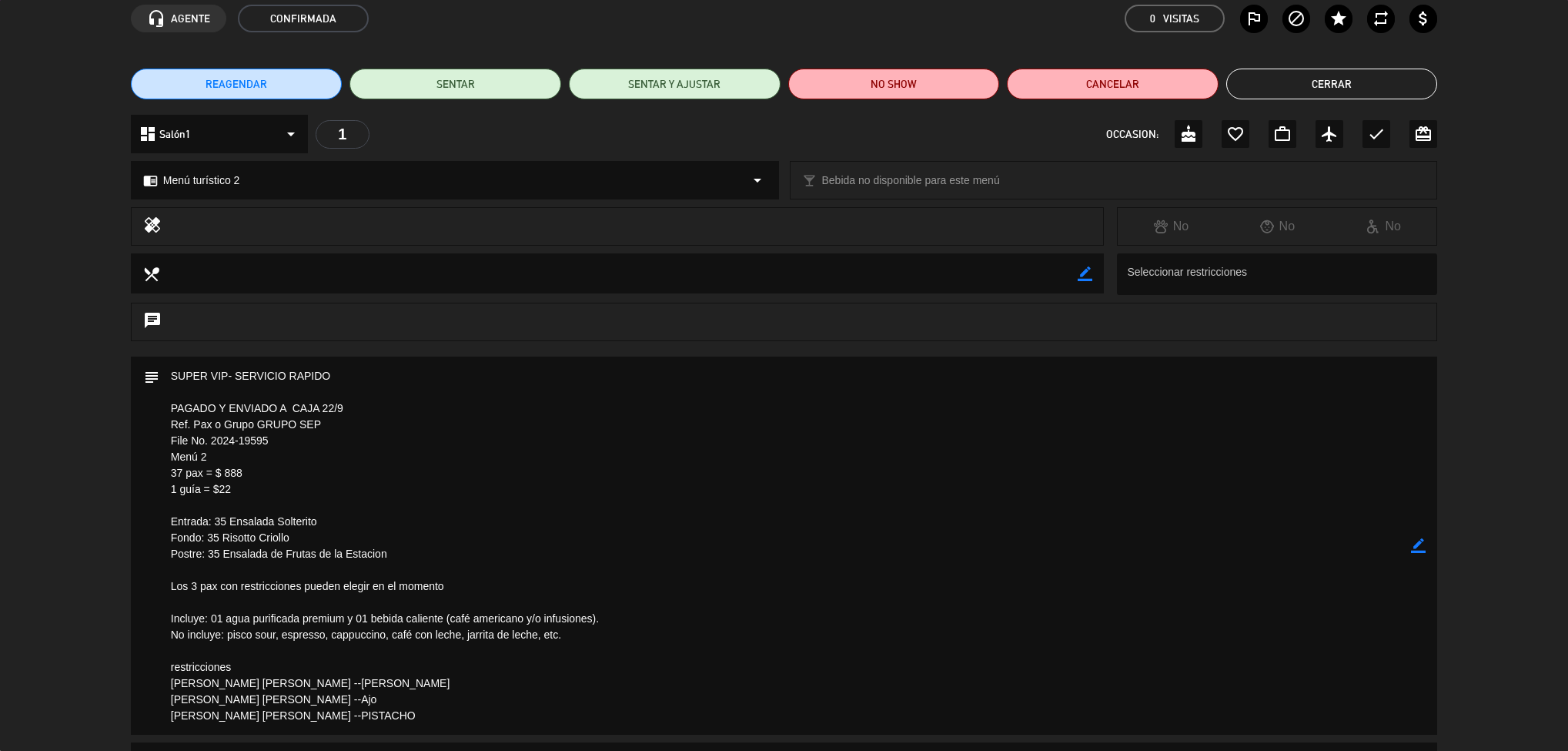
scroll to position [0, 0]
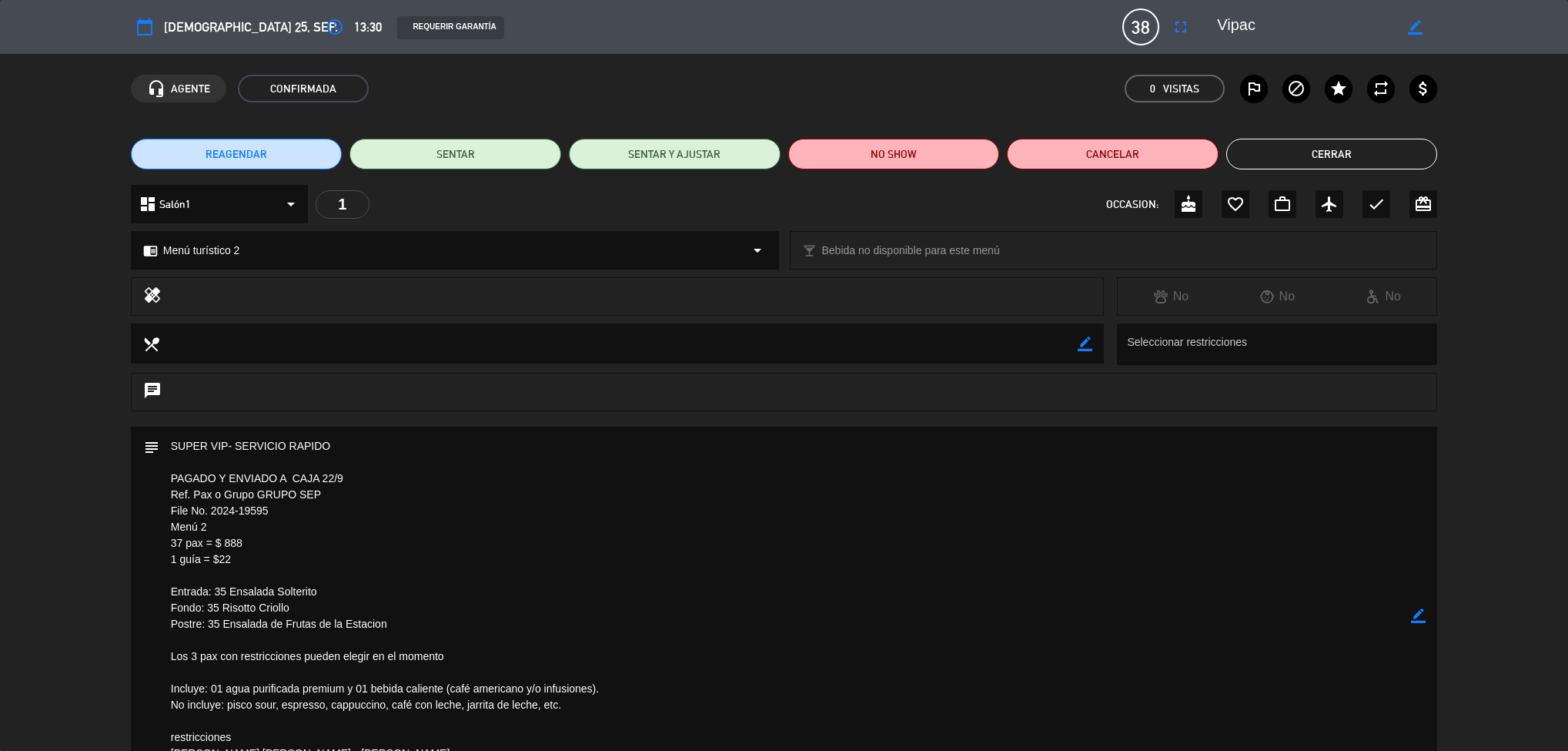
drag, startPoint x: 1527, startPoint y: 47, endPoint x: 1534, endPoint y: -22, distance: 69.4
click at [1534, 0] on html "close × Museo Larco Café - Restaurant × chrome_reader_mode Listado de Reservas …" at bounding box center [784, 375] width 1568 height 751
click at [1337, 183] on div "calendar_today [DEMOGRAPHIC_DATA] 25, sep. access_time 13:30 REQUERIR GARANTÍA …" at bounding box center [784, 375] width 1568 height 751
click at [1349, 157] on button "Cerrar" at bounding box center [1332, 154] width 212 height 31
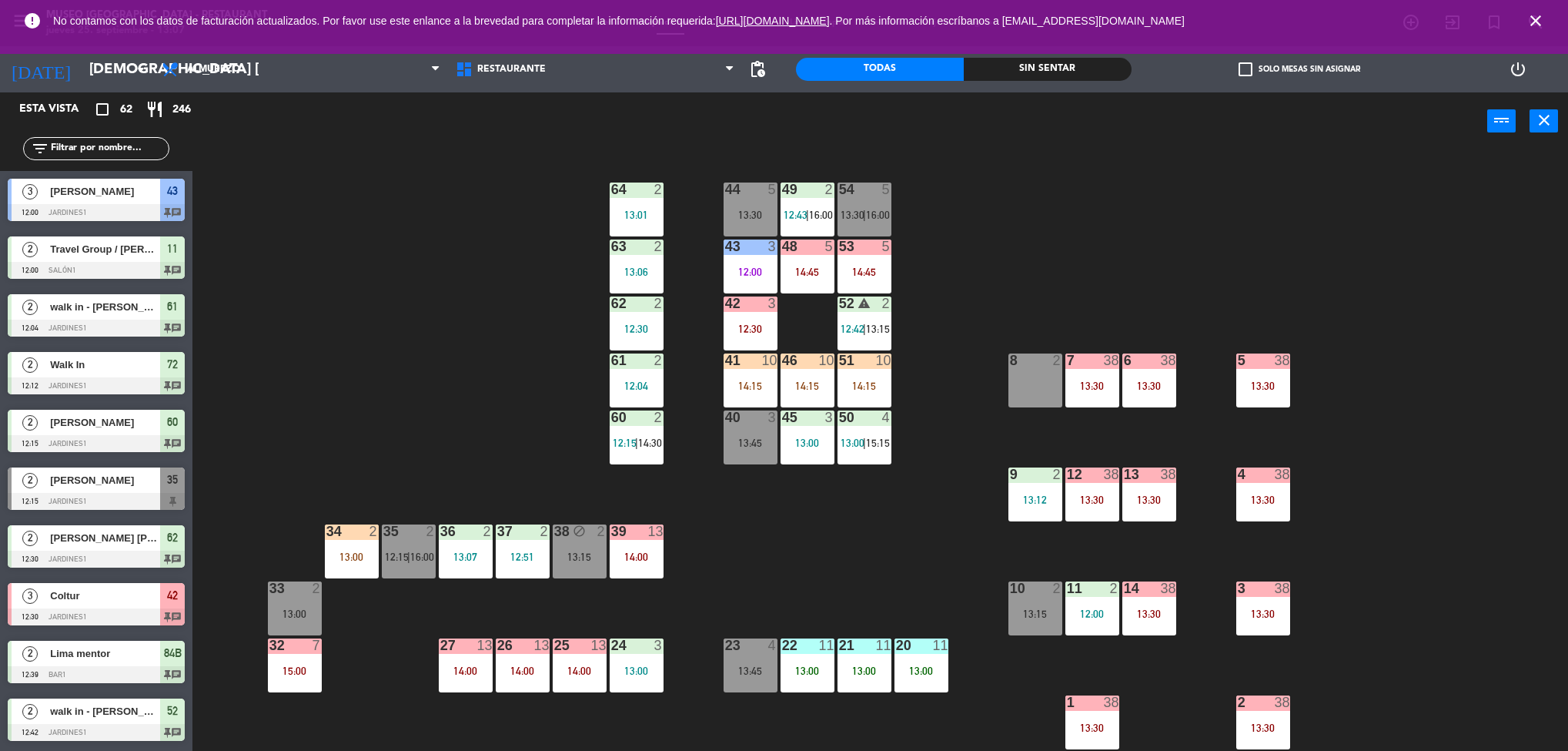
scroll to position [5, 0]
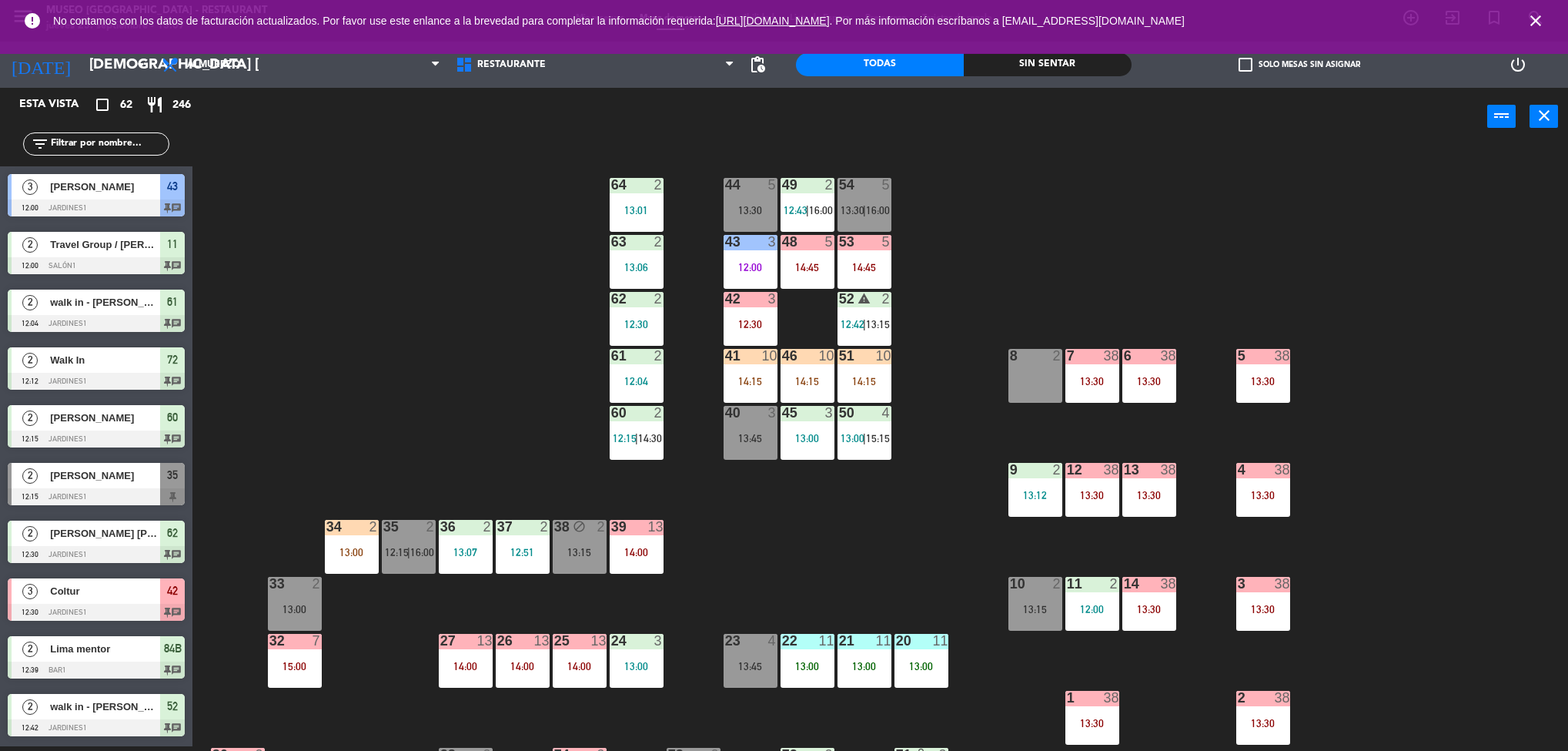
click at [849, 534] on div "44 5 13:30 49 2 12:43 | 16:00 54 5 13:30 | 16:00 64 2 13:01 48 5 14:45 53 5 14:…" at bounding box center [887, 450] width 1360 height 601
click at [1099, 56] on div "Sin sentar" at bounding box center [1047, 64] width 168 height 23
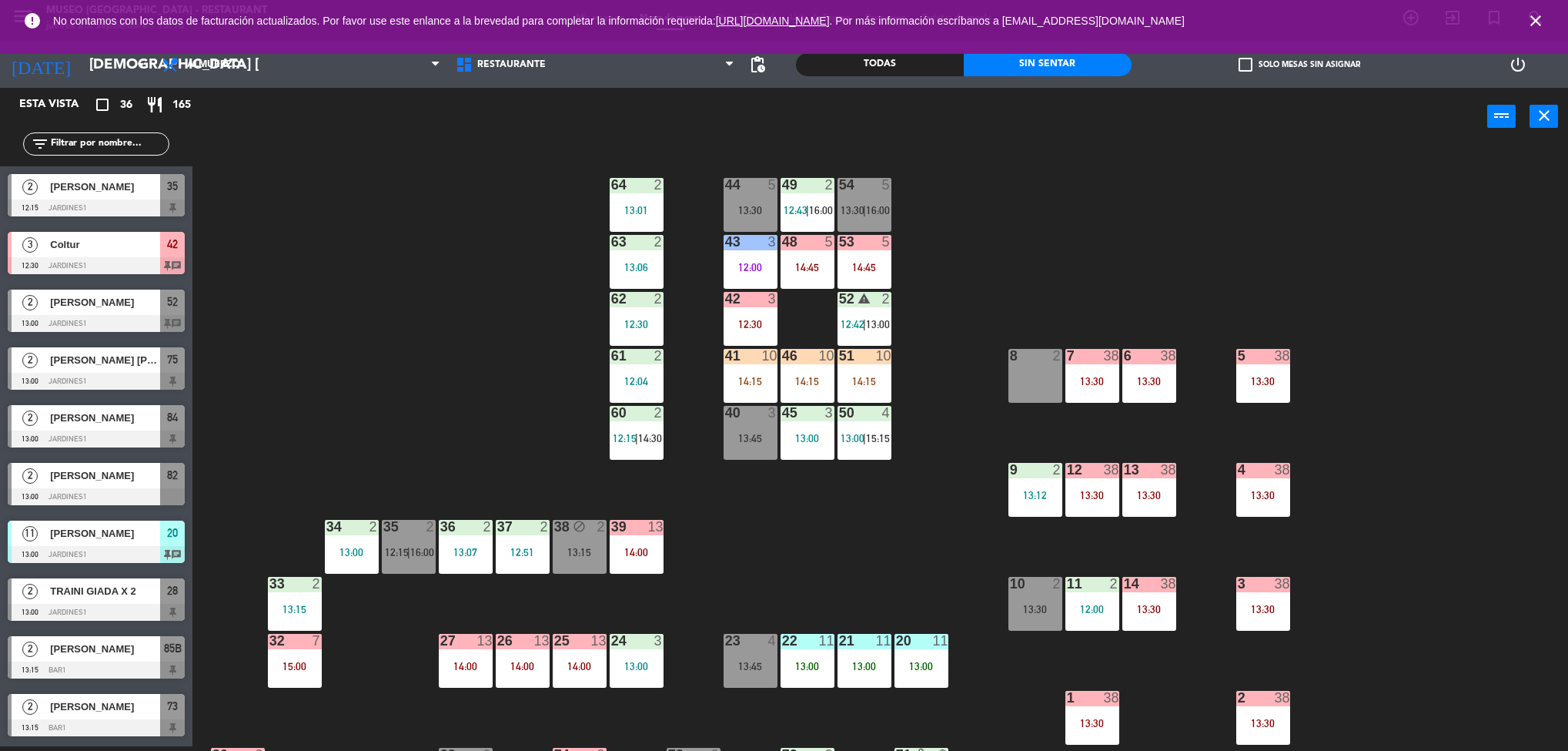
click at [831, 428] on div "45 3 13:00" at bounding box center [807, 433] width 54 height 54
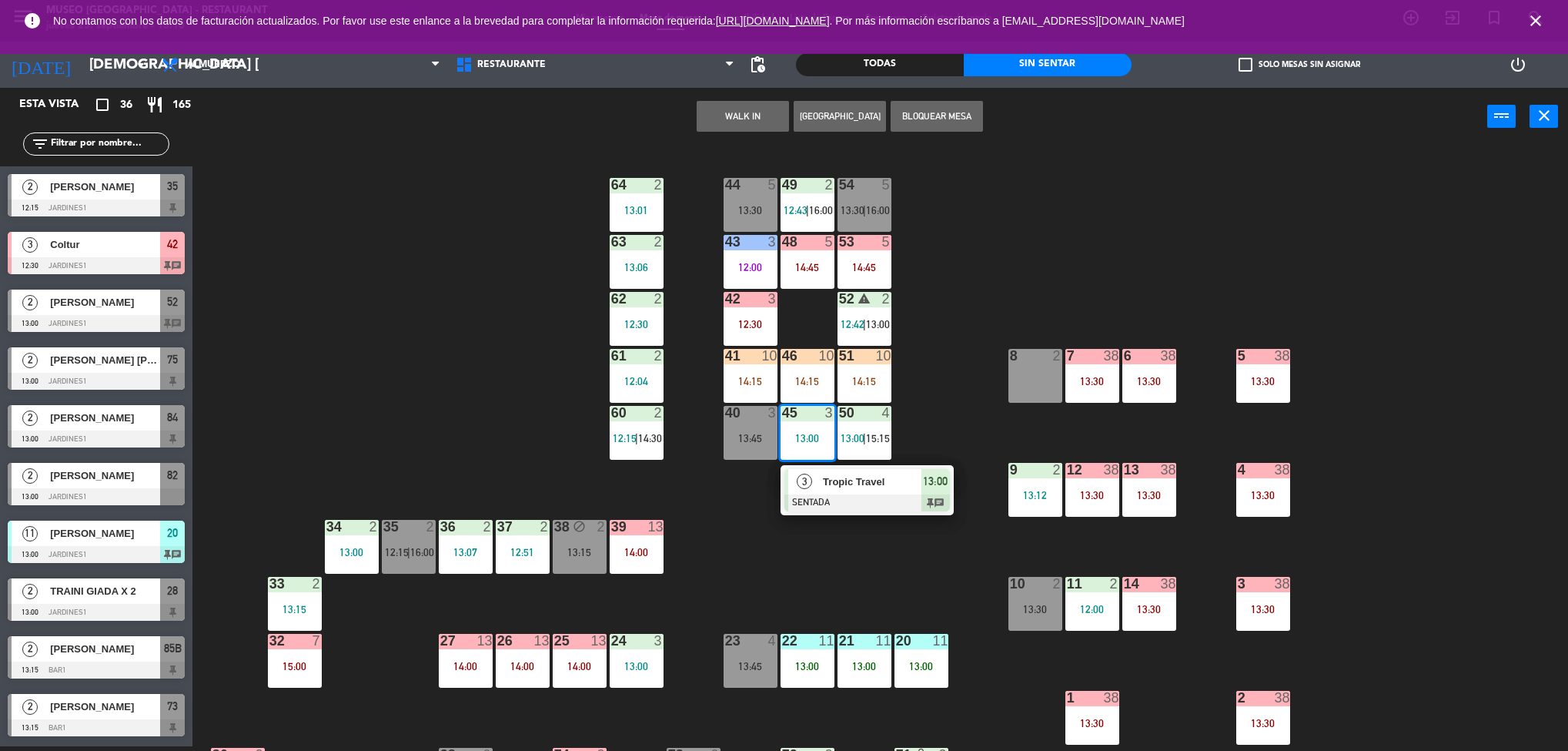
click at [788, 582] on div "44 5 13:30 49 2 12:43 | 16:00 54 5 13:30 | 16:00 64 2 13:01 48 5 14:45 53 5 14:…" at bounding box center [887, 450] width 1360 height 601
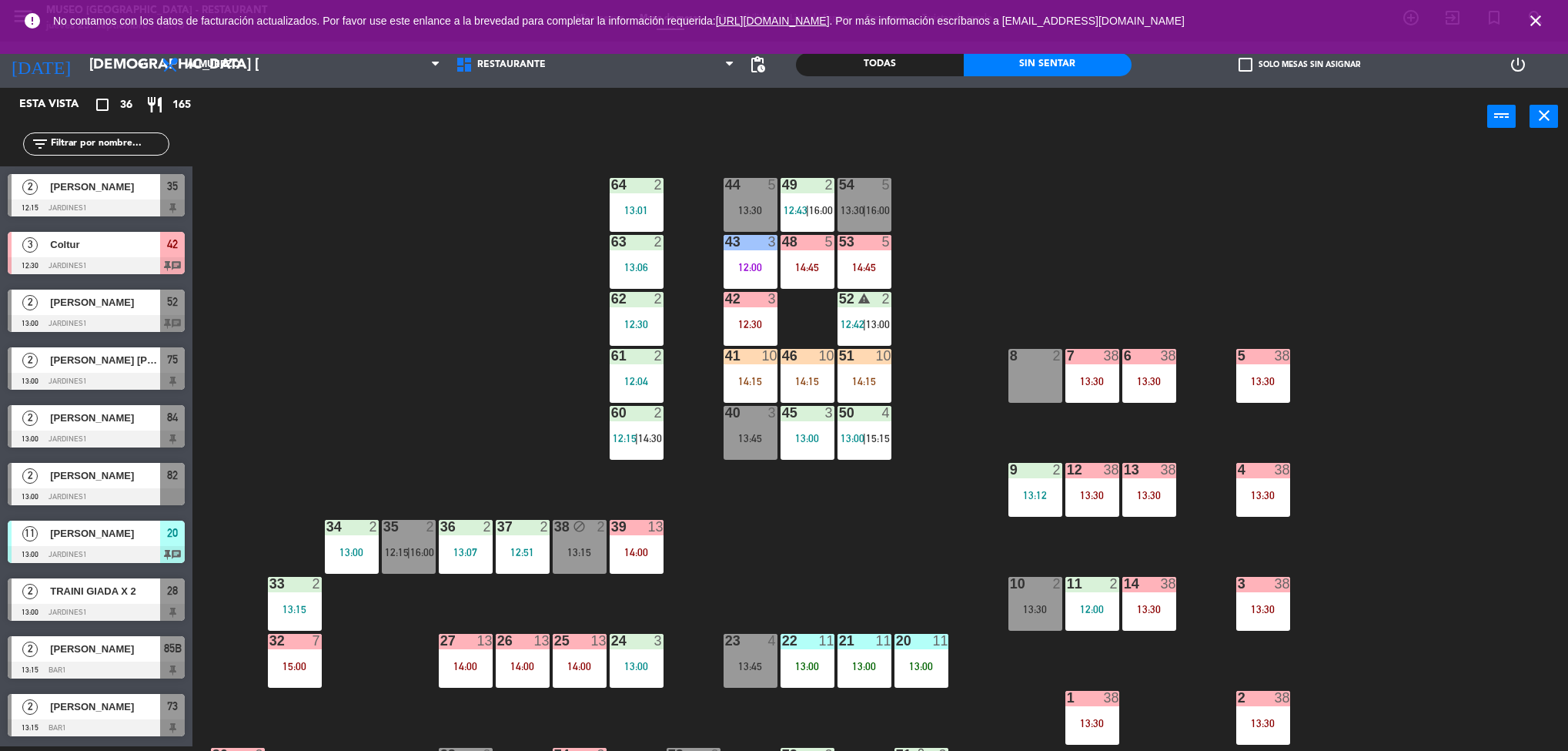
click at [753, 324] on div "12:30" at bounding box center [751, 324] width 54 height 11
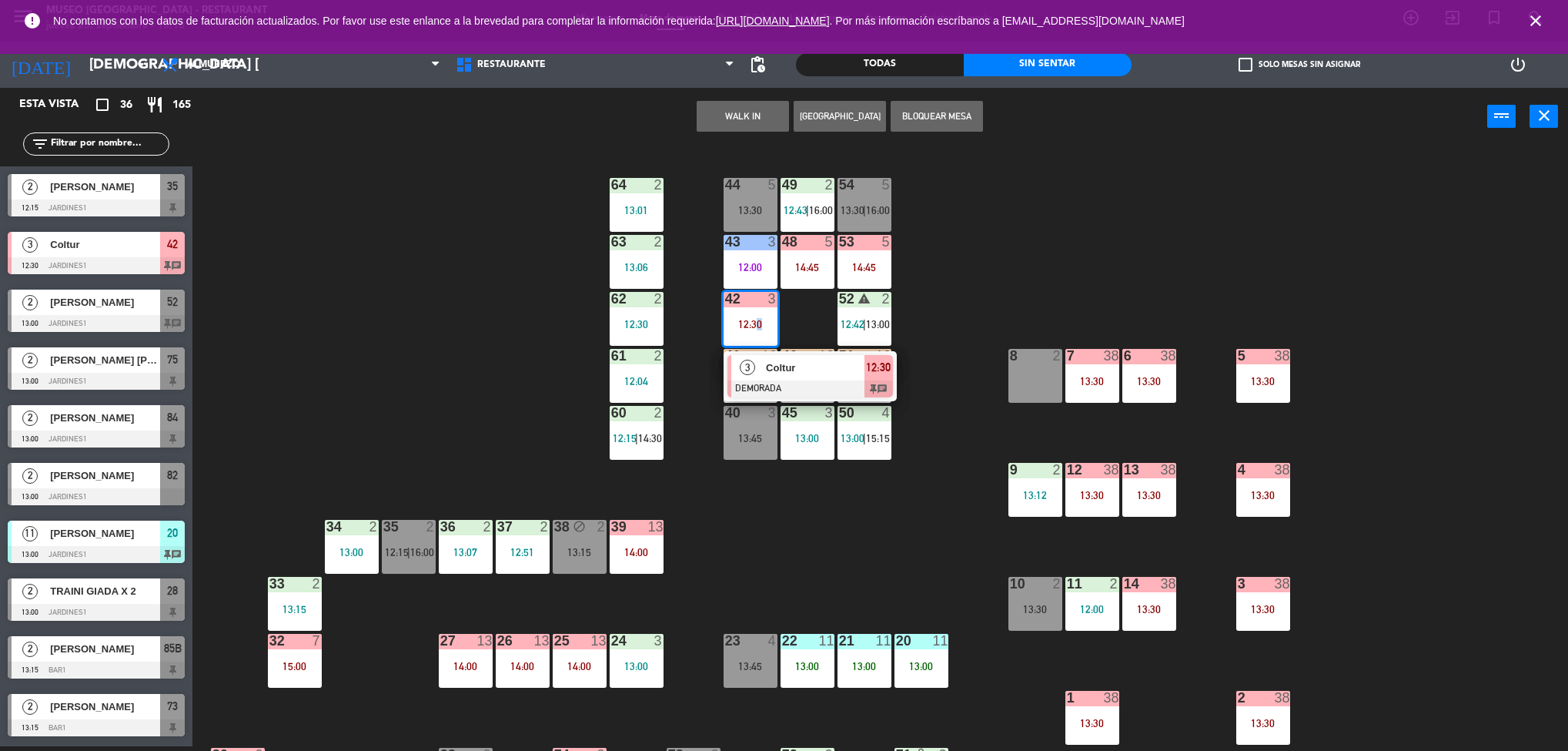
click at [825, 578] on div "44 5 13:30 49 2 12:43 | 16:00 54 5 13:30 | 16:00 64 2 13:01 48 5 14:45 53 5 14:…" at bounding box center [887, 450] width 1360 height 601
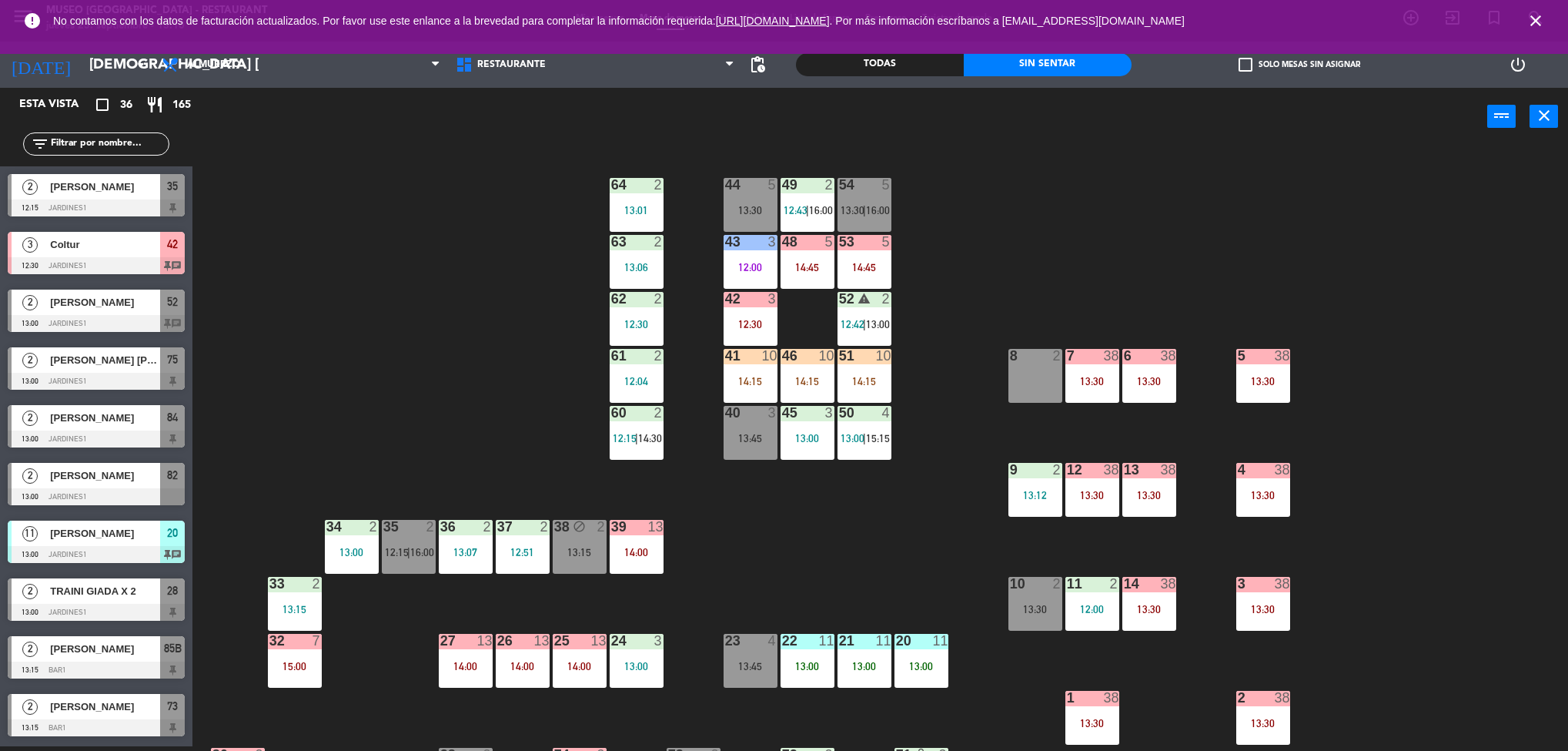
click at [855, 460] on div "44 5 13:30 49 2 12:43 | 16:00 54 5 13:30 | 16:00 64 2 13:01 48 5 14:45 53 5 14:…" at bounding box center [887, 450] width 1360 height 601
click at [788, 542] on div "44 5 13:30 49 2 12:43 | 16:00 54 5 13:30 | 16:00 64 2 13:01 48 5 14:45 53 5 14:…" at bounding box center [887, 450] width 1360 height 601
click at [839, 408] on div "50" at bounding box center [839, 413] width 1 height 14
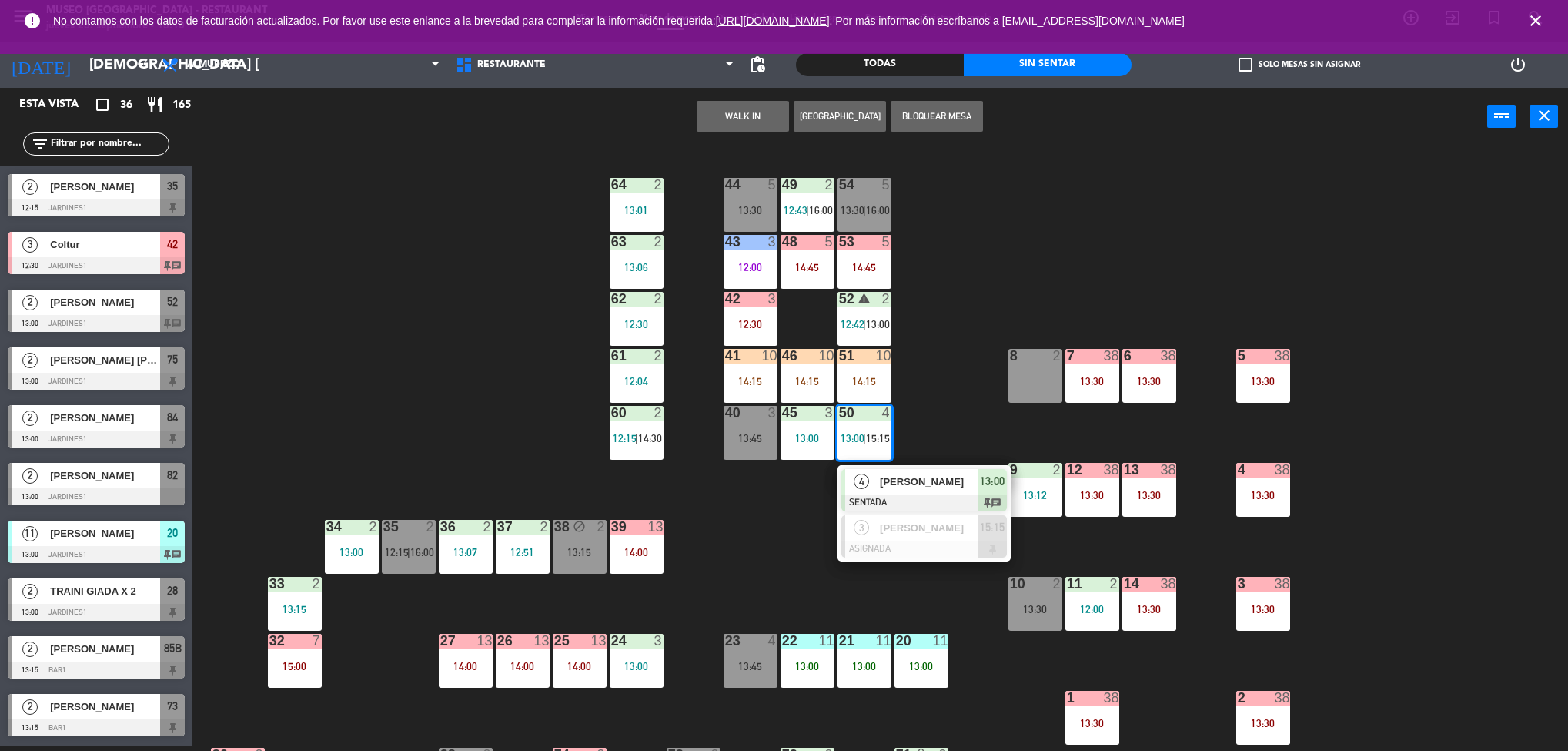
click at [768, 555] on div "44 5 13:30 49 2 12:43 | 16:00 54 5 13:30 | 16:00 64 2 13:01 48 5 14:45 53 5 14:…" at bounding box center [887, 450] width 1360 height 601
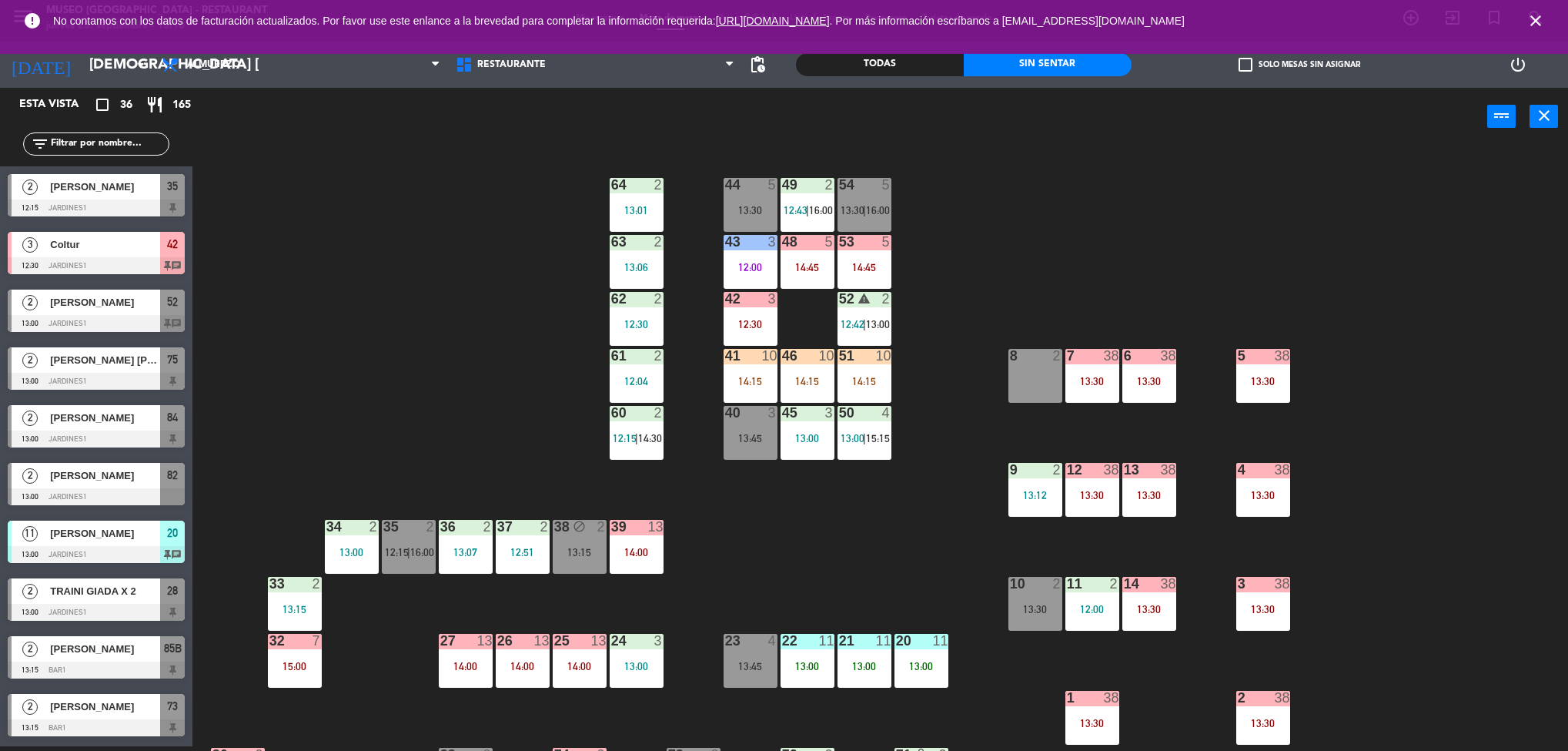
drag, startPoint x: 1376, startPoint y: 714, endPoint x: 1368, endPoint y: 779, distance: 65.5
click at [1368, 750] on html "close × Museo Larco Café - Restaurant × chrome_reader_mode Listado de Reservas …" at bounding box center [784, 375] width 1568 height 751
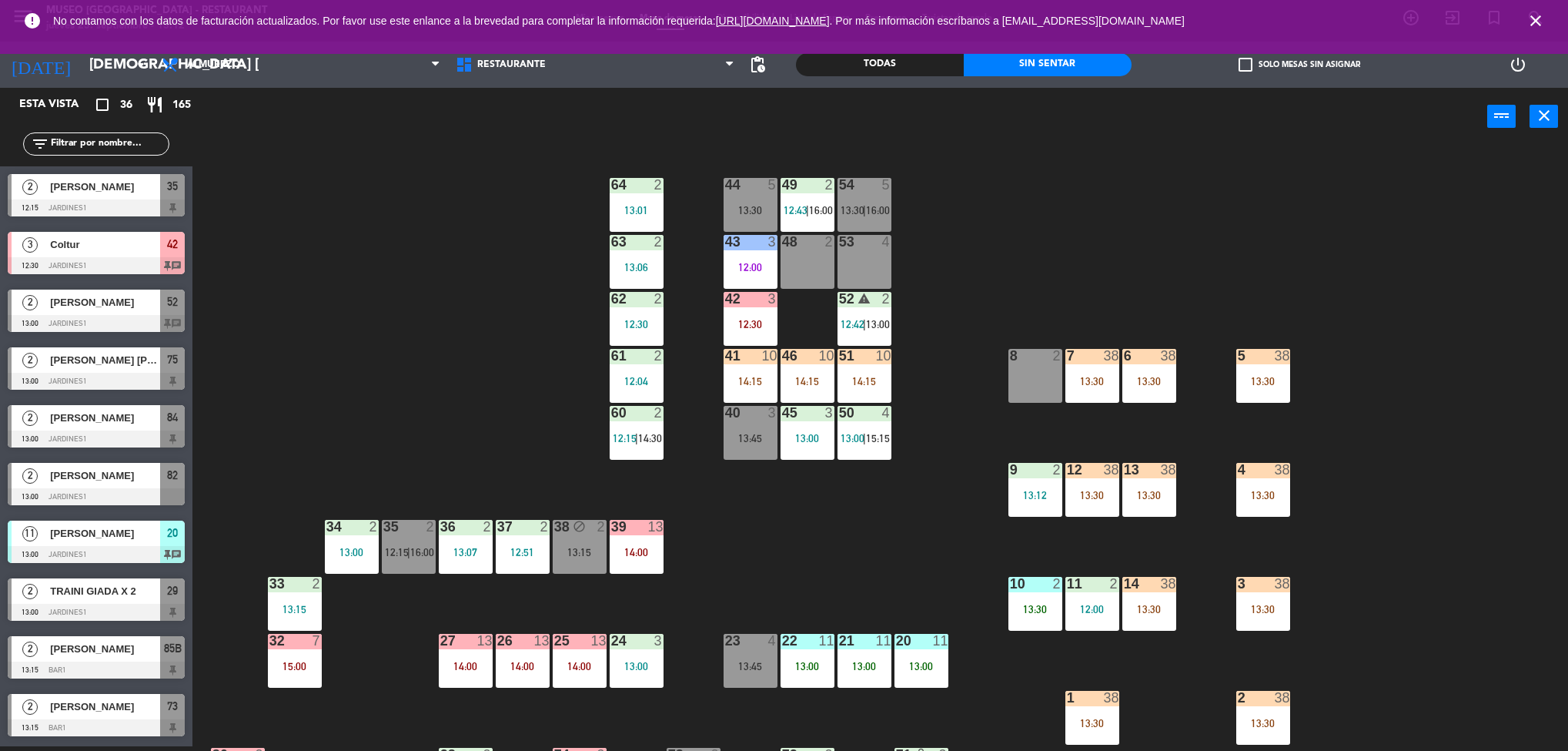
drag, startPoint x: 1344, startPoint y: 597, endPoint x: 1203, endPoint y: 613, distance: 141.9
